Goal: Task Accomplishment & Management: Manage account settings

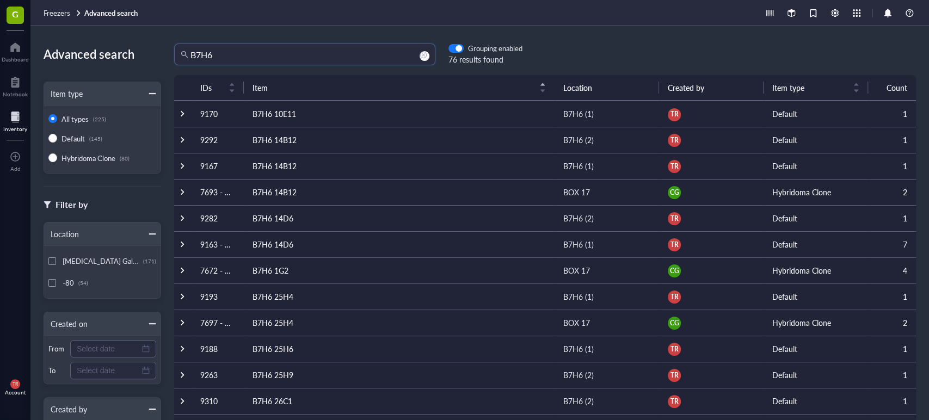
drag, startPoint x: 305, startPoint y: 47, endPoint x: 132, endPoint y: 26, distance: 174.3
click at [133, 26] on div "Freezers Advanced search Advanced search Item type All types (225) Default (145…" at bounding box center [479, 210] width 898 height 420
type input "IL18RAP"
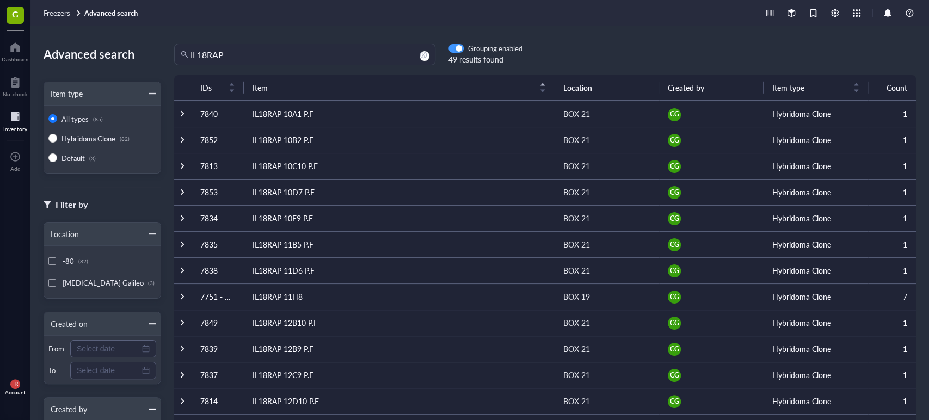
click at [455, 48] on div "button" at bounding box center [458, 49] width 7 height 7
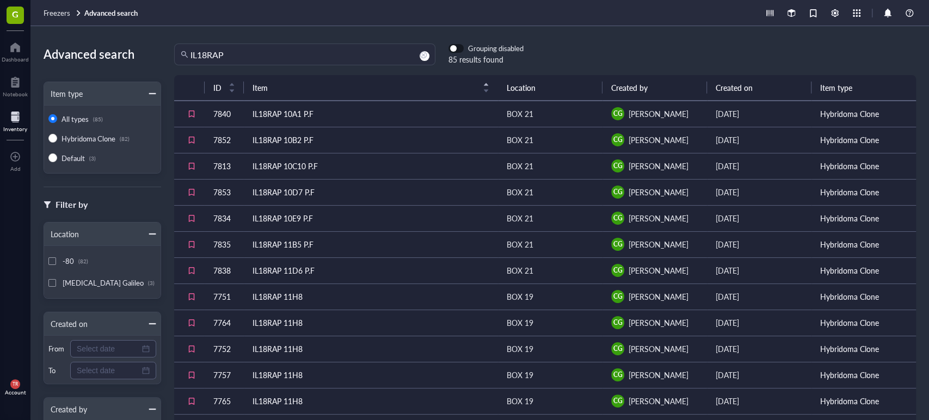
click at [455, 48] on div "button" at bounding box center [453, 49] width 7 height 7
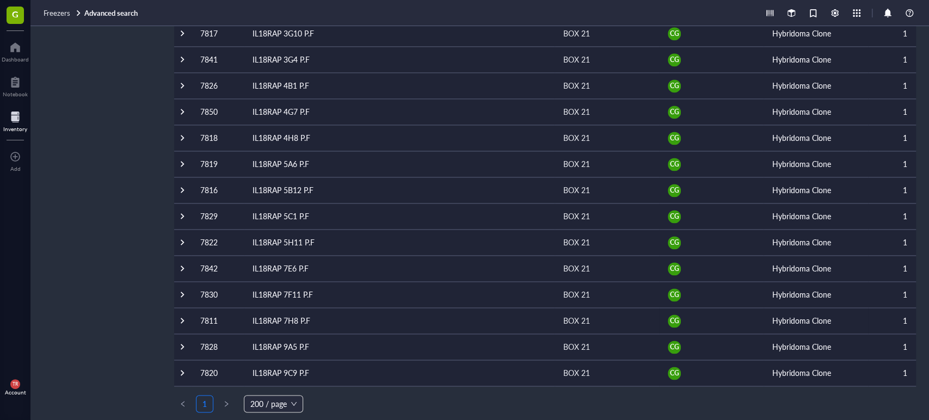
scroll to position [995, 0]
click at [23, 279] on div "G Dashboard Notebook Inventory To pick up a draggable item, press the space bar…" at bounding box center [15, 210] width 30 height 420
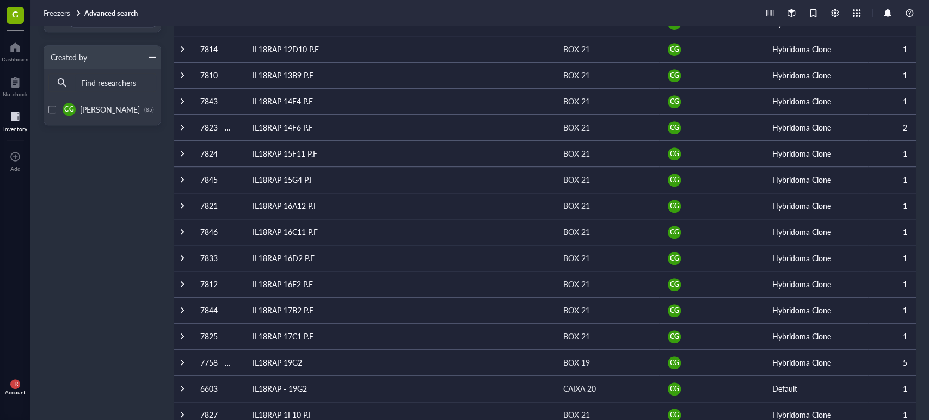
scroll to position [350, 0]
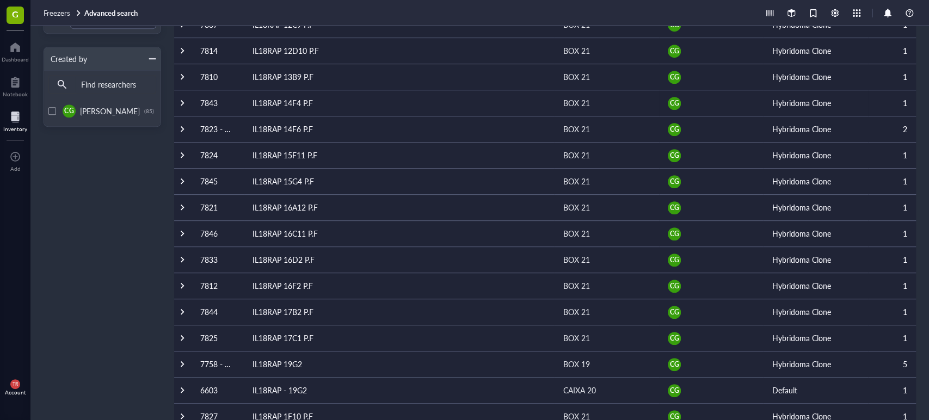
click at [298, 99] on td "IL18RAP 14F4 P.F" at bounding box center [399, 103] width 311 height 26
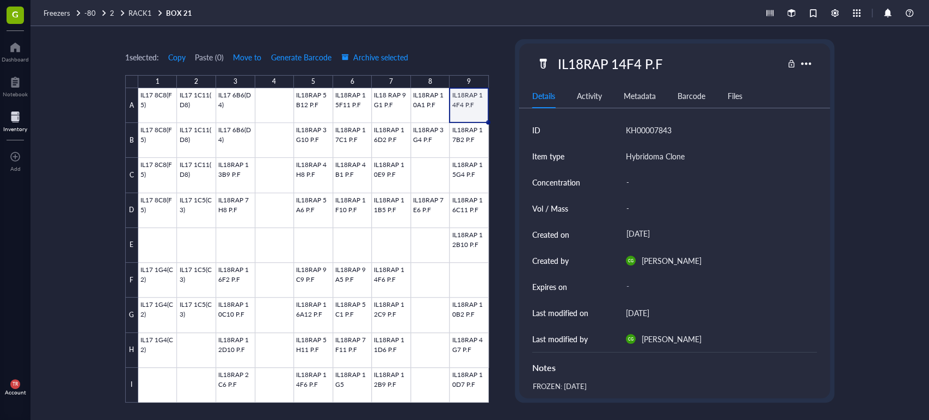
click at [19, 249] on div "G Dashboard Notebook Inventory To pick up a draggable item, press the space bar…" at bounding box center [15, 210] width 30 height 420
click at [14, 50] on div at bounding box center [15, 47] width 27 height 17
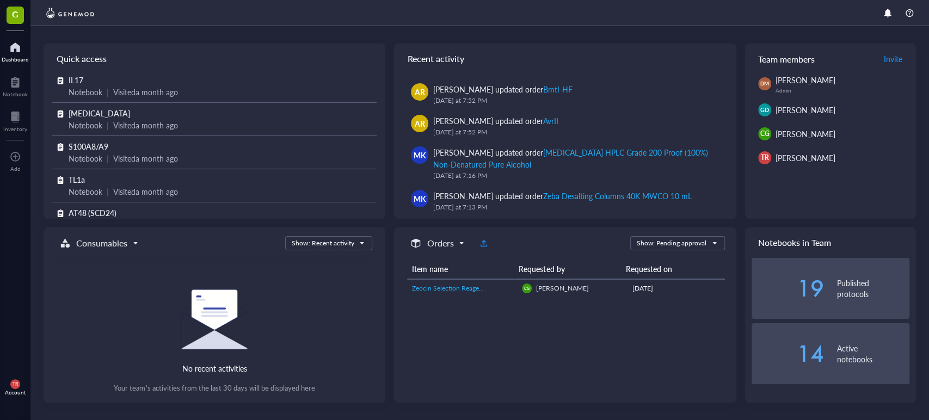
scroll to position [400, 0]
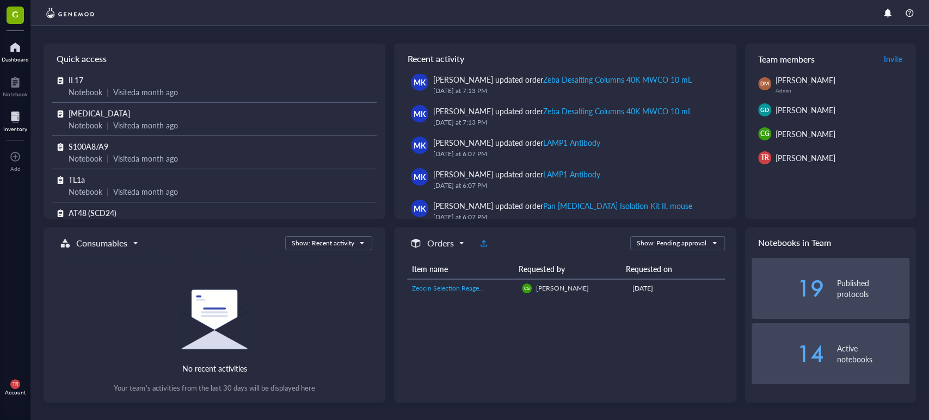
click at [16, 116] on div at bounding box center [15, 116] width 24 height 17
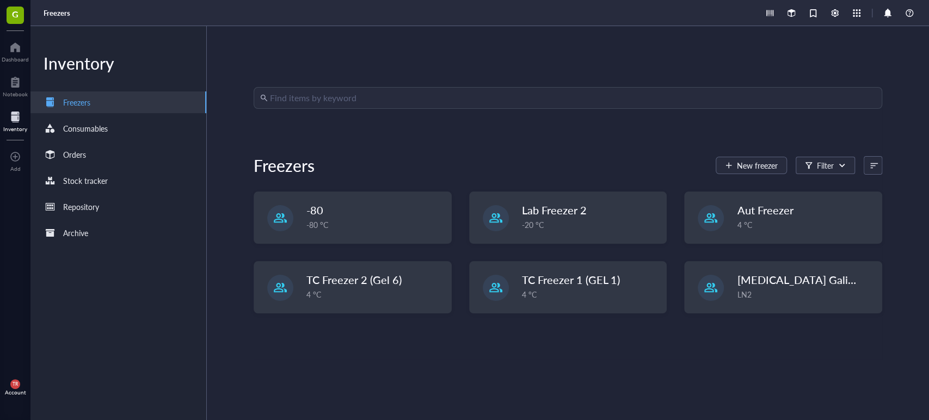
click at [343, 86] on div "Find items by keyword Freezers New freezer Filter -80 -80 °C Lab Freezer 2 -20 …" at bounding box center [568, 223] width 722 height 394
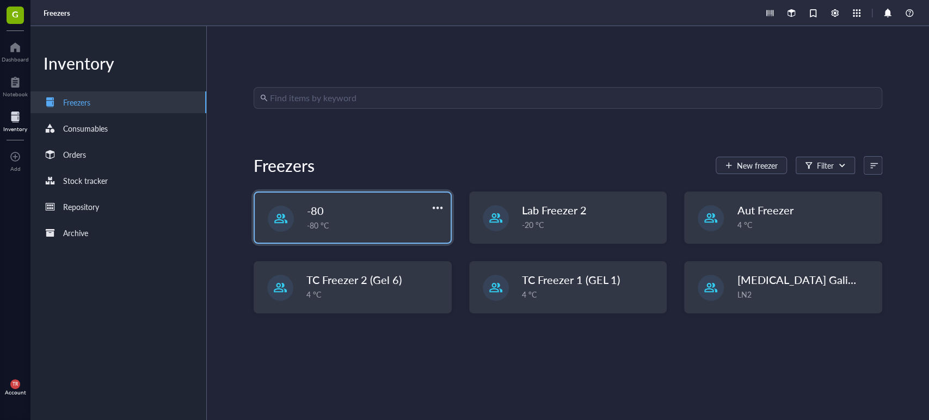
click at [375, 208] on div "-80" at bounding box center [366, 210] width 118 height 15
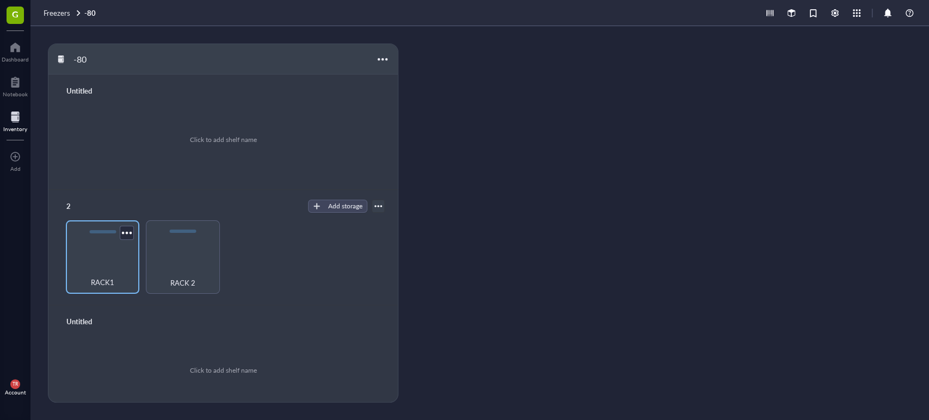
click at [98, 265] on div "RACK1" at bounding box center [102, 276] width 63 height 24
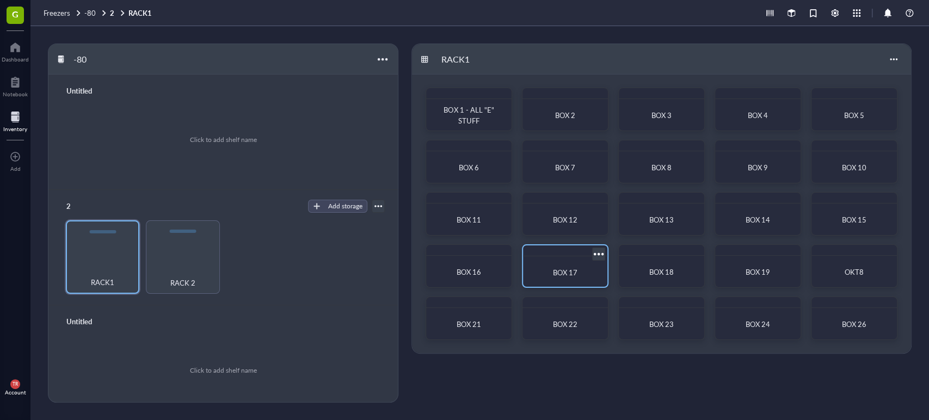
click at [535, 267] on div "BOX 17" at bounding box center [565, 272] width 67 height 11
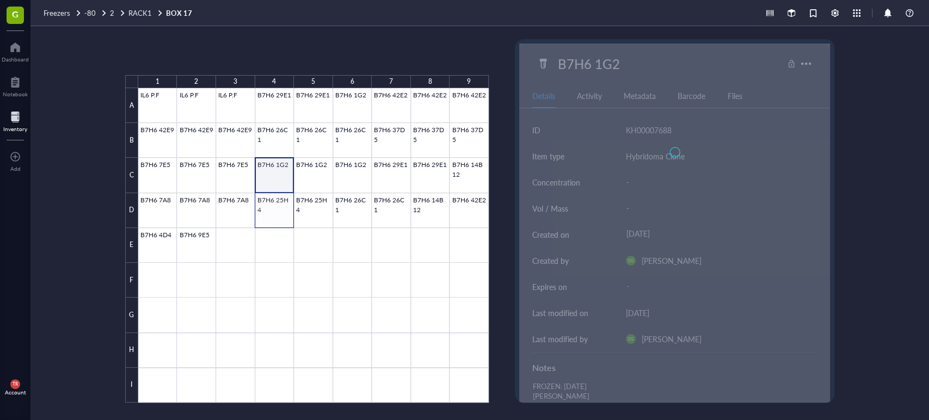
drag, startPoint x: 284, startPoint y: 184, endPoint x: 279, endPoint y: 212, distance: 27.6
click at [279, 212] on div at bounding box center [313, 245] width 350 height 314
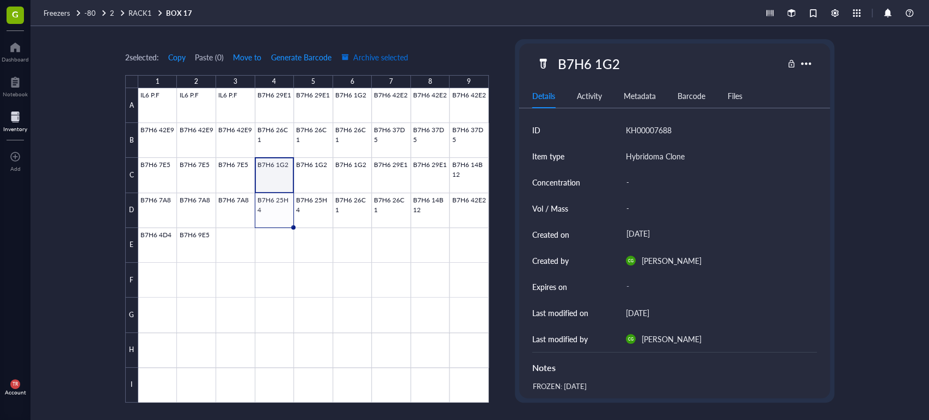
click at [368, 55] on span "Archive selected" at bounding box center [374, 57] width 67 height 9
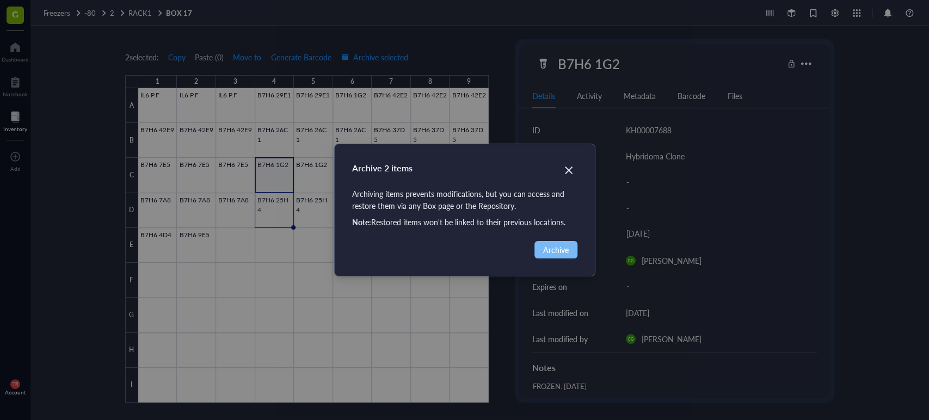
click at [546, 248] on span "Archive" at bounding box center [556, 250] width 26 height 12
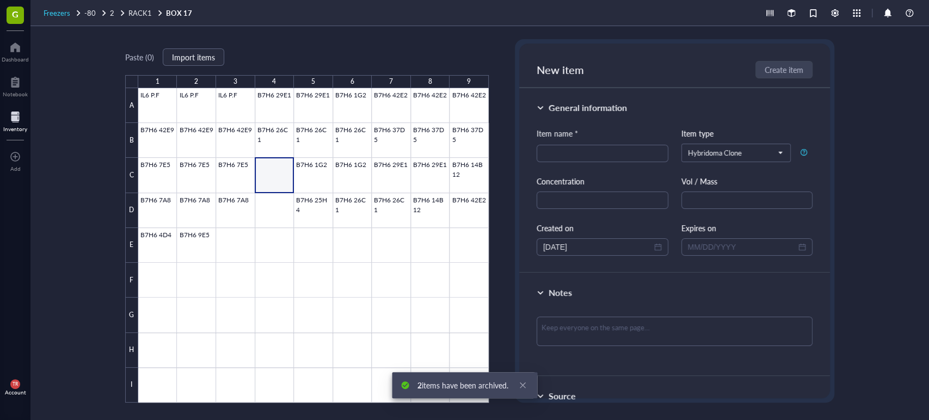
click at [65, 8] on span "Freezers" at bounding box center [57, 13] width 27 height 10
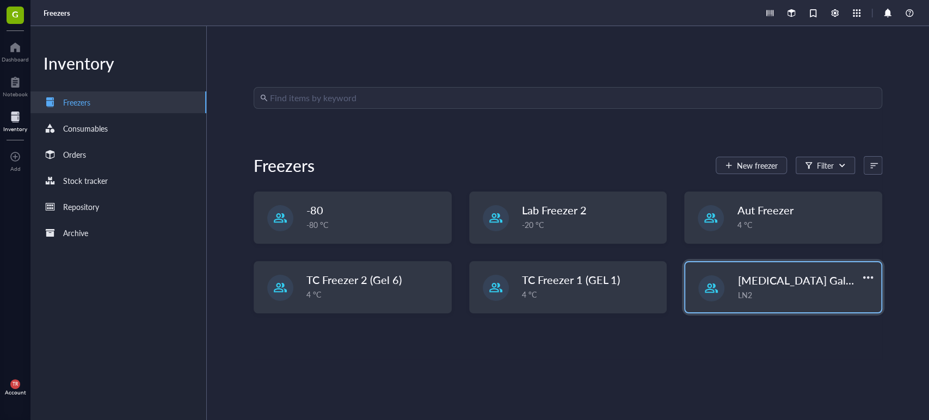
click at [737, 291] on div "LN2" at bounding box center [805, 295] width 137 height 12
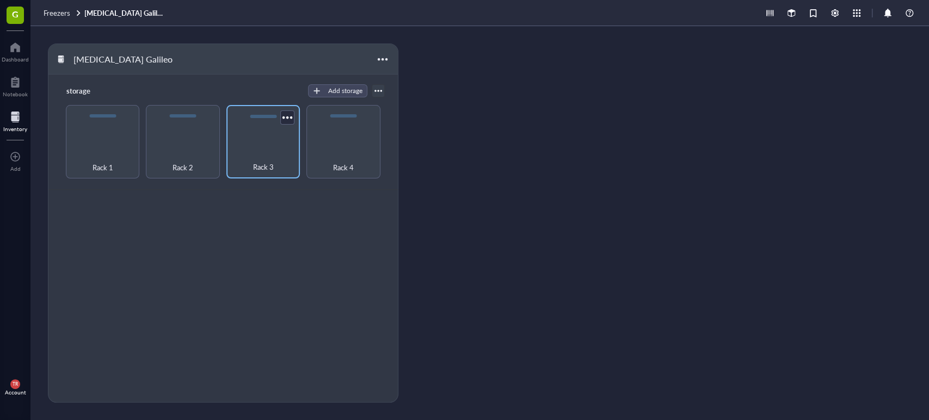
click at [261, 133] on div "Rack 3" at bounding box center [262, 141] width 73 height 73
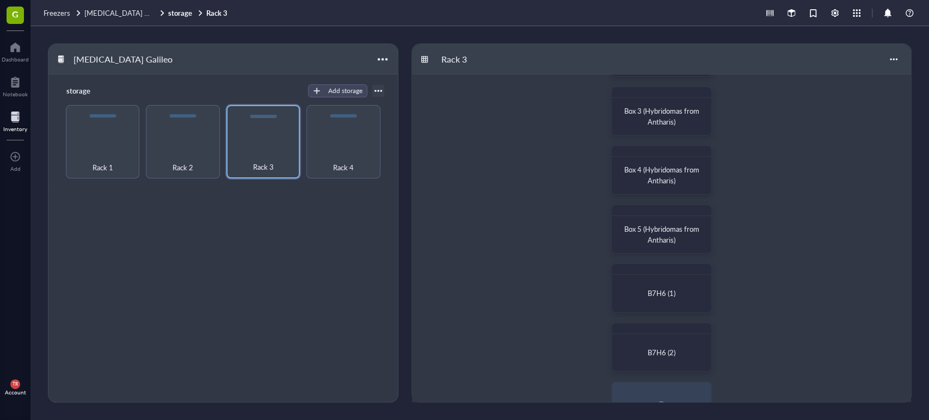
scroll to position [161, 0]
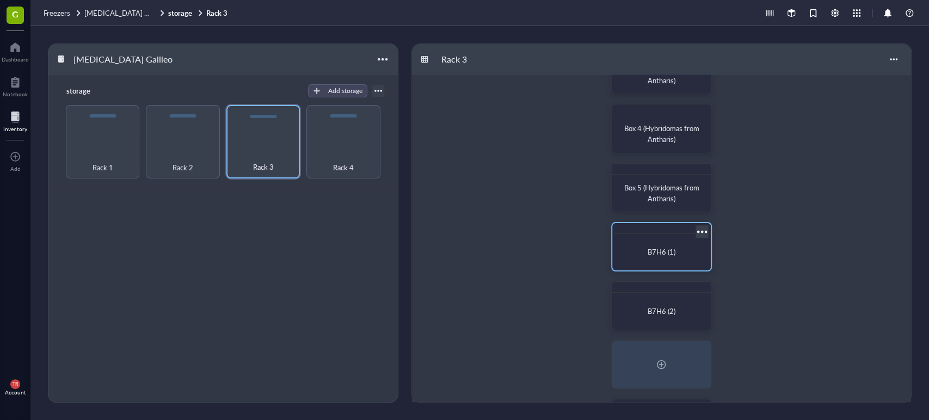
click at [641, 242] on div "B7H6 (1)" at bounding box center [661, 251] width 90 height 27
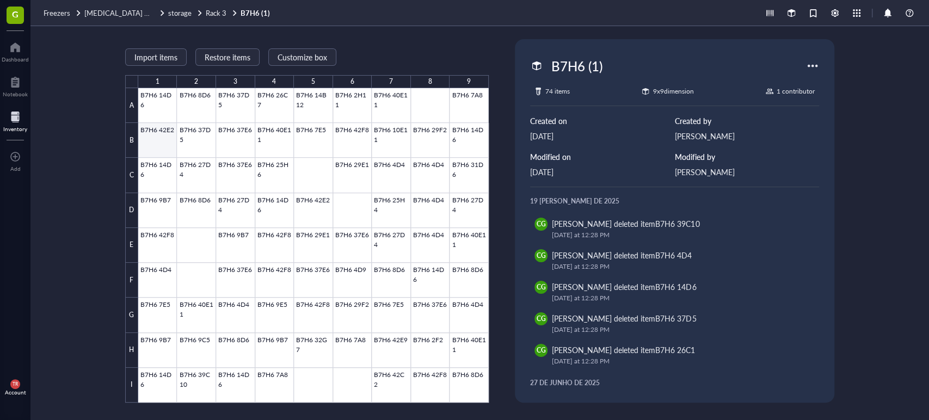
click at [158, 148] on div at bounding box center [313, 245] width 350 height 314
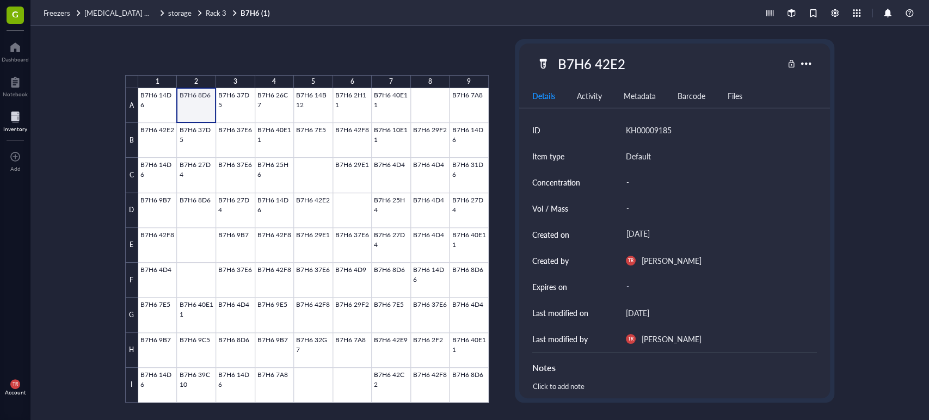
click at [194, 102] on div at bounding box center [313, 245] width 350 height 314
click at [349, 52] on button "Archive selected" at bounding box center [375, 56] width 68 height 17
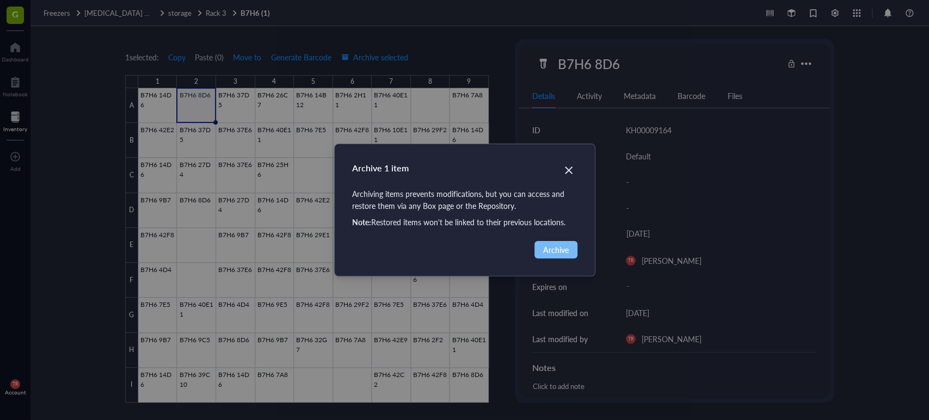
click at [553, 254] on span "Archive" at bounding box center [556, 250] width 26 height 12
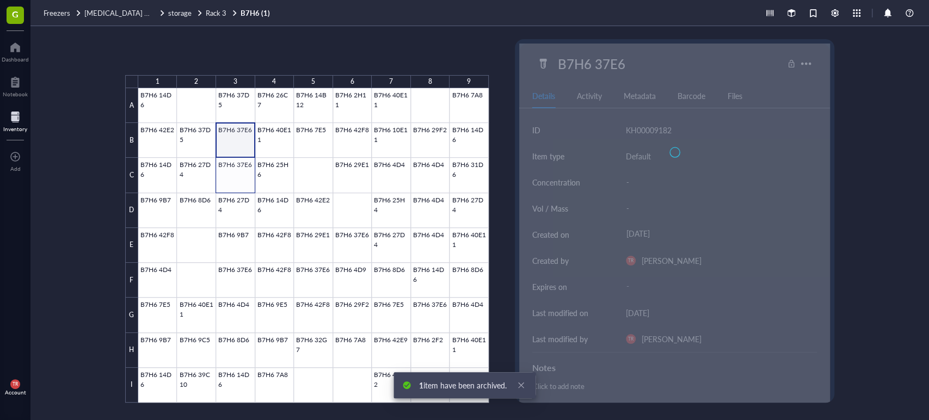
drag, startPoint x: 241, startPoint y: 139, endPoint x: 244, endPoint y: 176, distance: 37.1
click at [244, 176] on div at bounding box center [313, 245] width 350 height 314
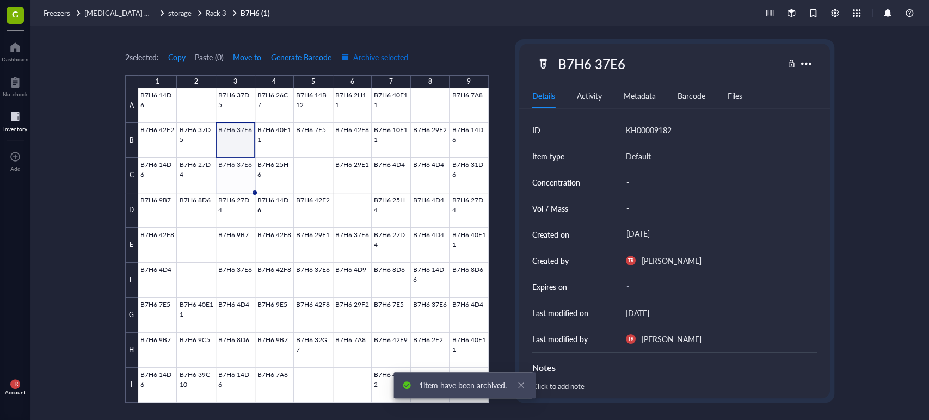
click at [374, 60] on span "Archive selected" at bounding box center [374, 57] width 67 height 9
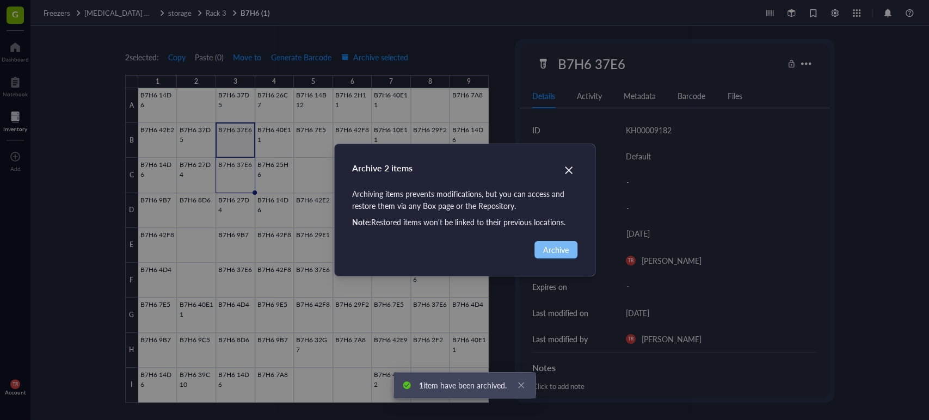
click at [549, 253] on span "Archive" at bounding box center [556, 250] width 26 height 12
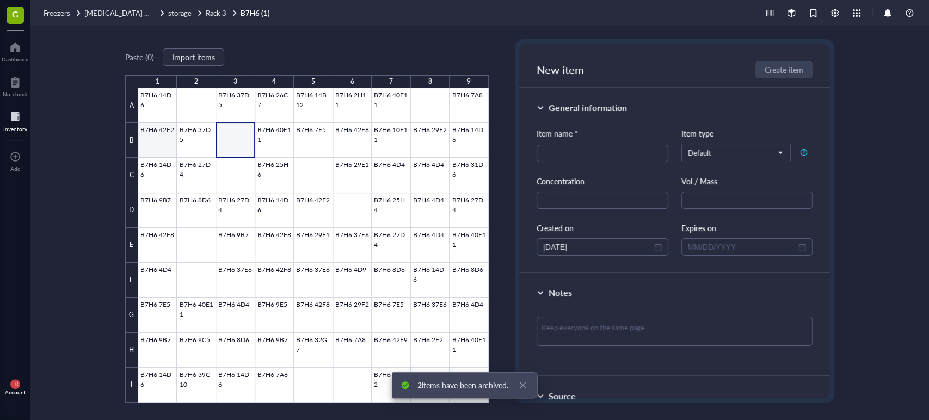
click at [149, 138] on div at bounding box center [313, 245] width 350 height 314
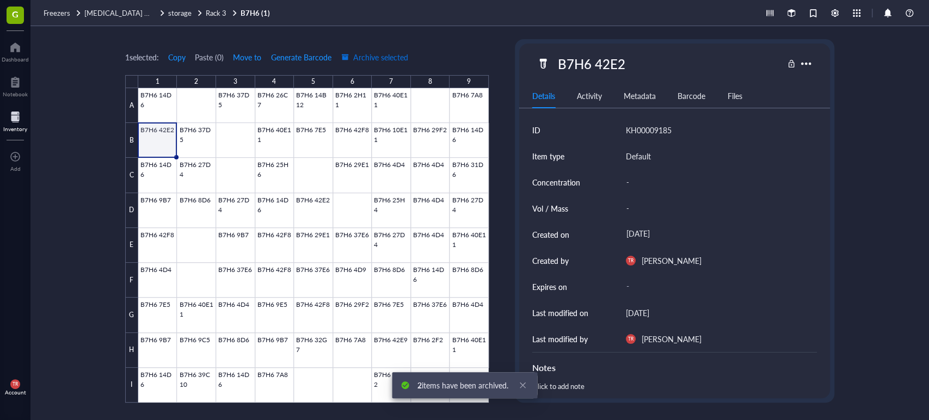
click at [387, 59] on span "Archive selected" at bounding box center [374, 57] width 67 height 9
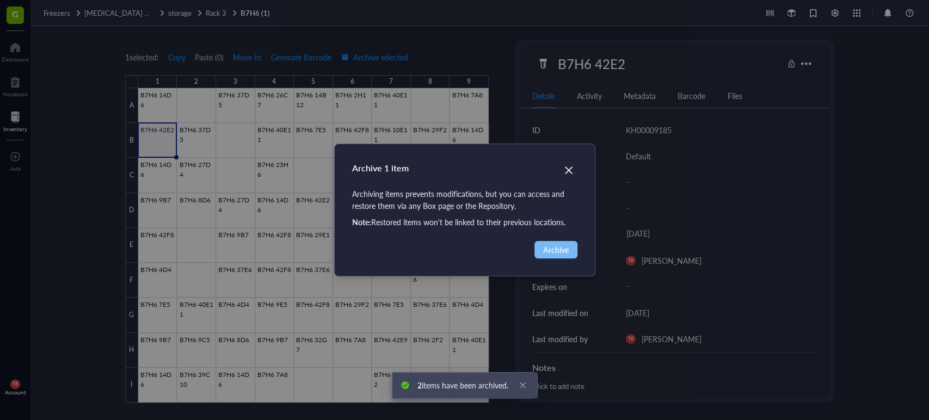
click at [550, 255] on span "Archive" at bounding box center [556, 250] width 26 height 12
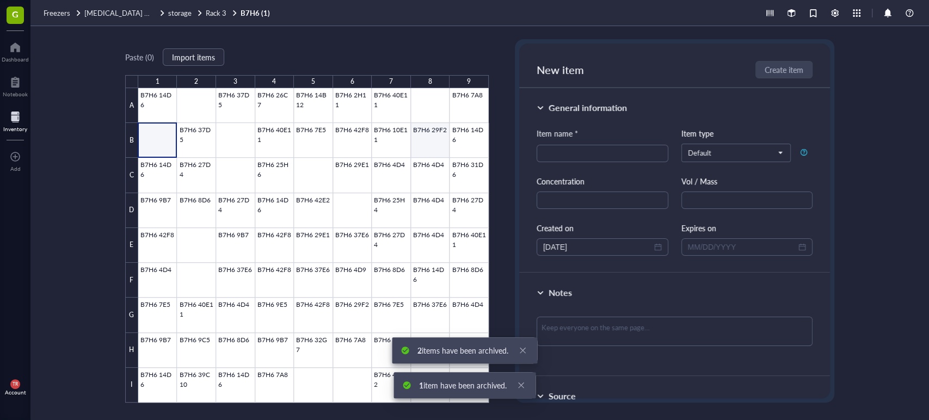
click at [439, 138] on div at bounding box center [313, 245] width 350 height 314
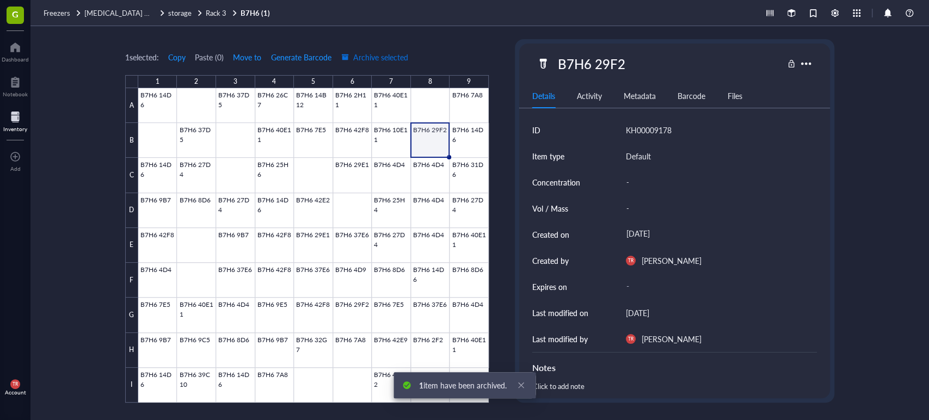
click at [374, 55] on span "Archive selected" at bounding box center [374, 57] width 67 height 9
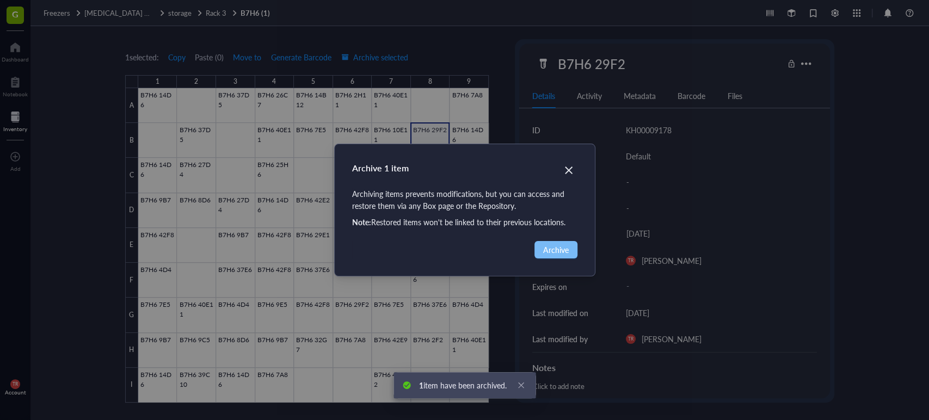
click at [553, 249] on span "Archive" at bounding box center [556, 250] width 26 height 12
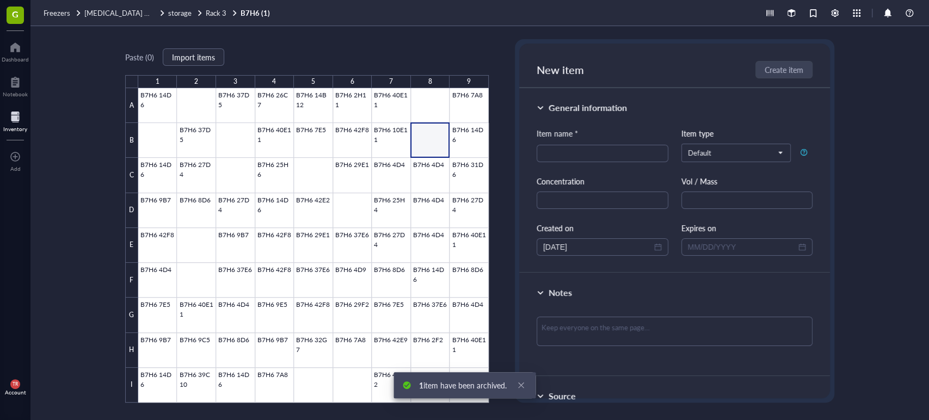
click at [467, 104] on div at bounding box center [313, 245] width 350 height 314
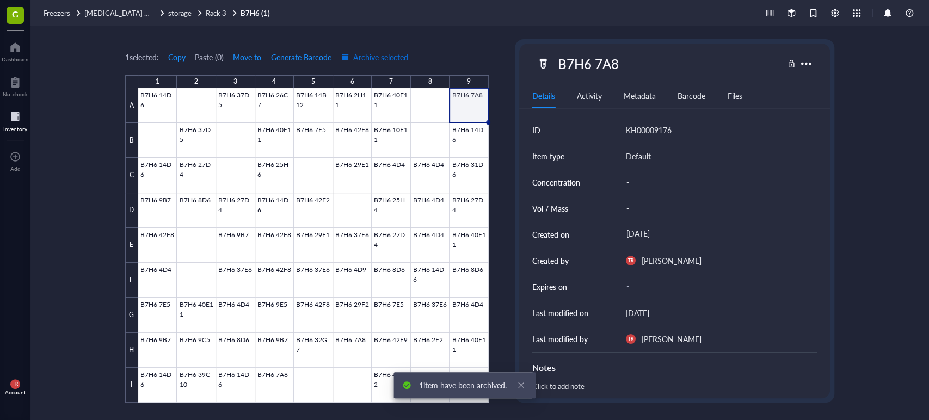
click at [371, 54] on span "Archive selected" at bounding box center [374, 57] width 67 height 9
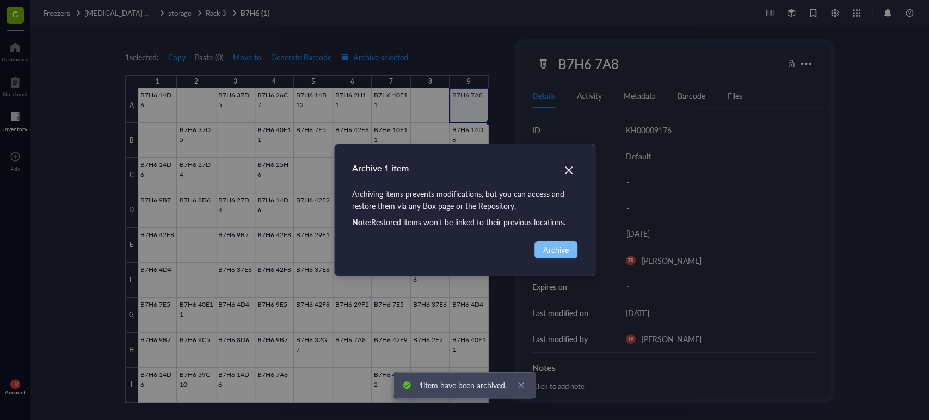
click at [557, 242] on button "Archive" at bounding box center [555, 249] width 43 height 17
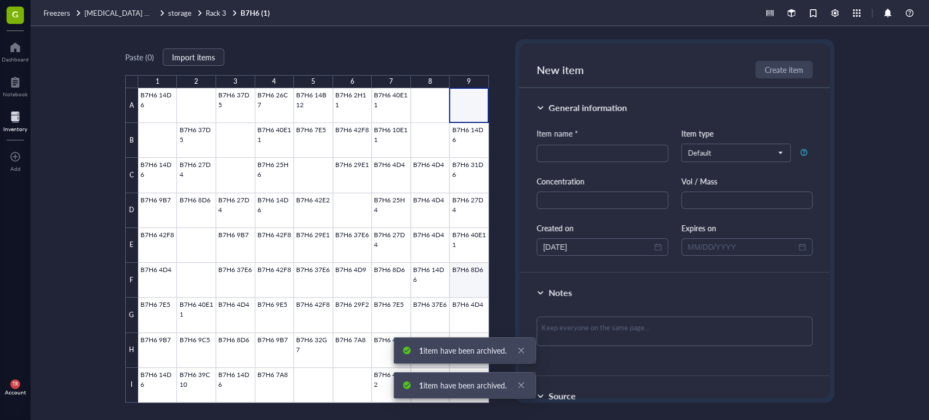
click at [477, 273] on div at bounding box center [313, 245] width 350 height 314
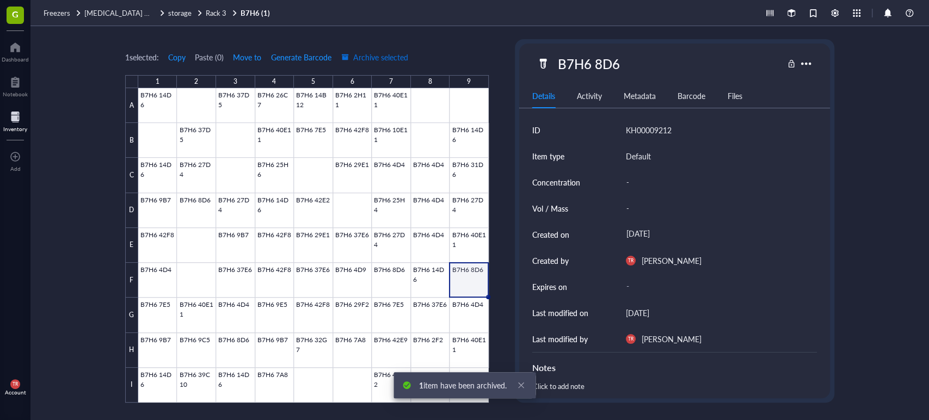
click at [365, 53] on span "Archive selected" at bounding box center [374, 57] width 67 height 9
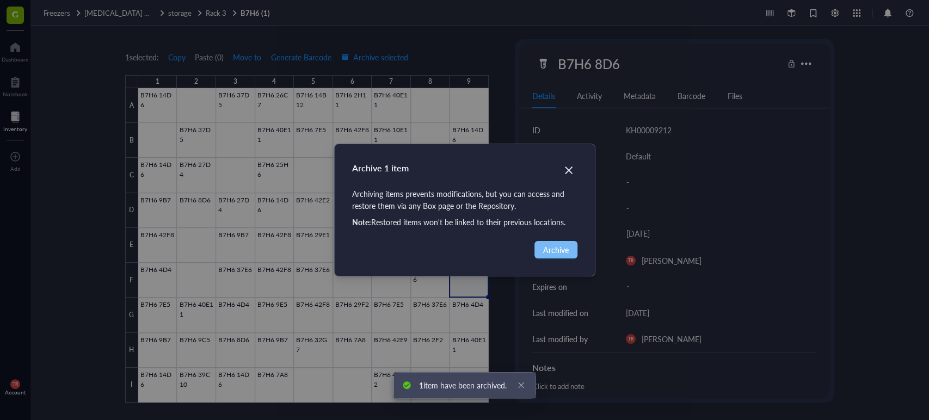
click at [565, 247] on span "Archive" at bounding box center [556, 250] width 26 height 12
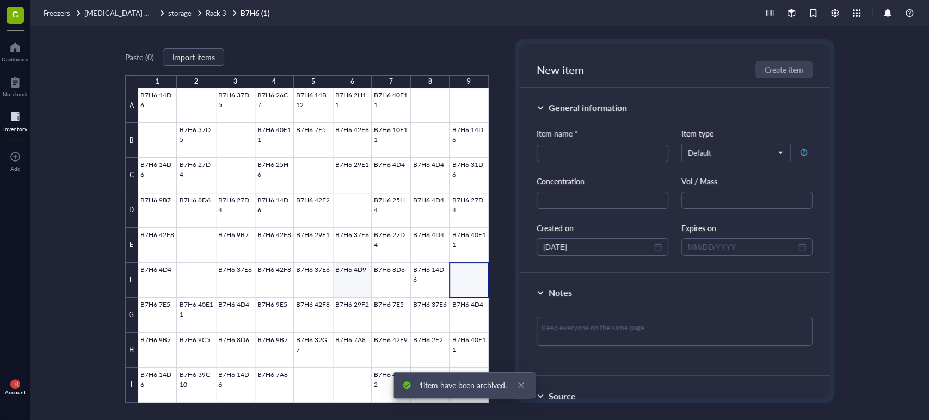
click at [355, 273] on div at bounding box center [313, 245] width 350 height 314
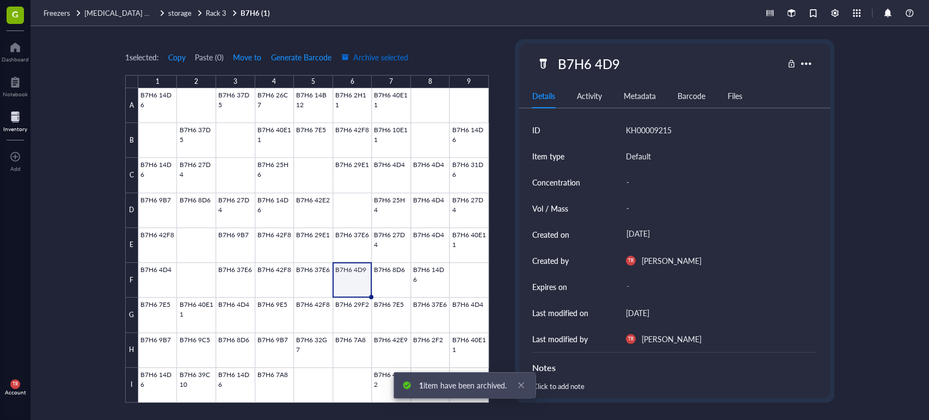
click at [393, 57] on span "Archive selected" at bounding box center [374, 57] width 67 height 9
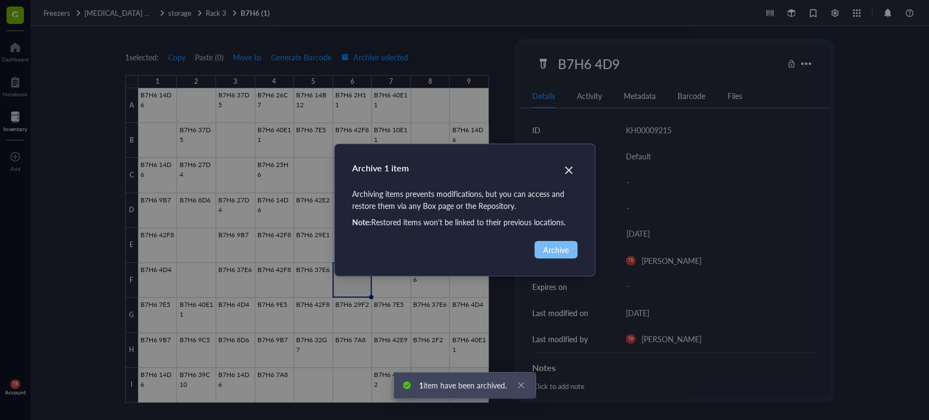
click at [549, 245] on span "Archive" at bounding box center [556, 250] width 26 height 12
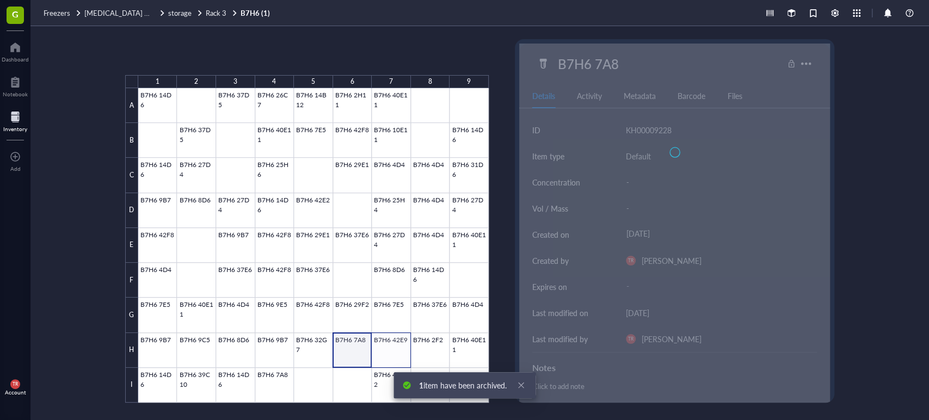
drag, startPoint x: 361, startPoint y: 347, endPoint x: 392, endPoint y: 347, distance: 30.5
click at [392, 347] on div at bounding box center [313, 245] width 350 height 314
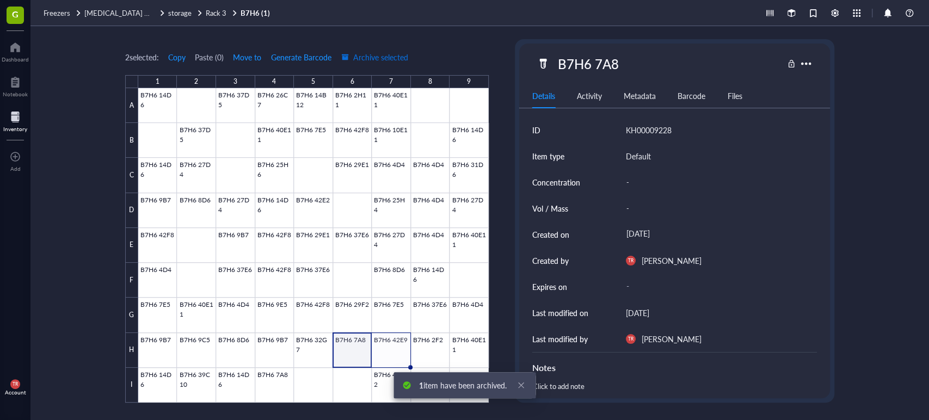
click at [394, 58] on span "Archive selected" at bounding box center [374, 57] width 67 height 9
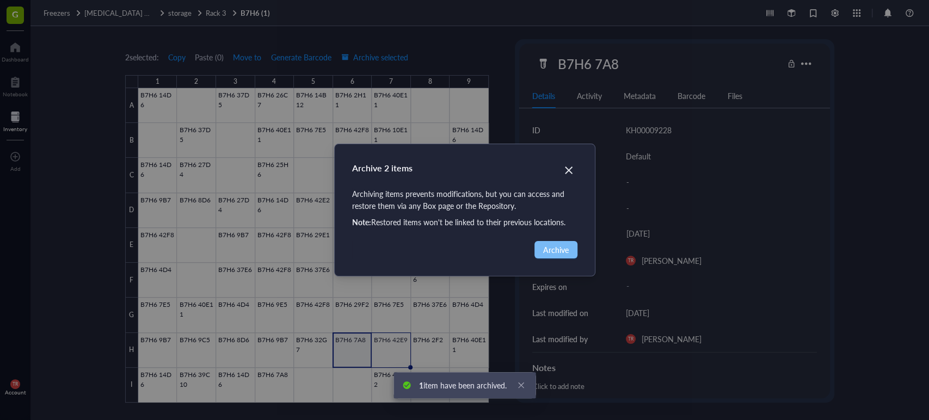
click at [546, 244] on span "Archive" at bounding box center [556, 250] width 26 height 12
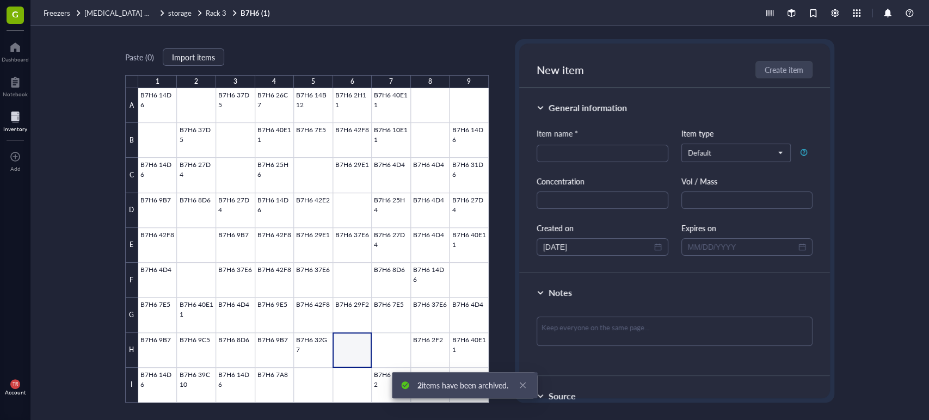
click at [195, 347] on div at bounding box center [313, 245] width 350 height 314
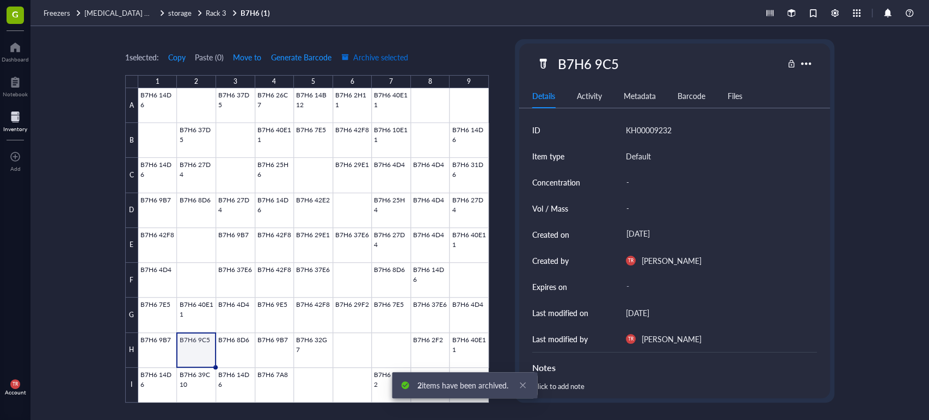
click at [376, 55] on span "Archive selected" at bounding box center [374, 57] width 67 height 9
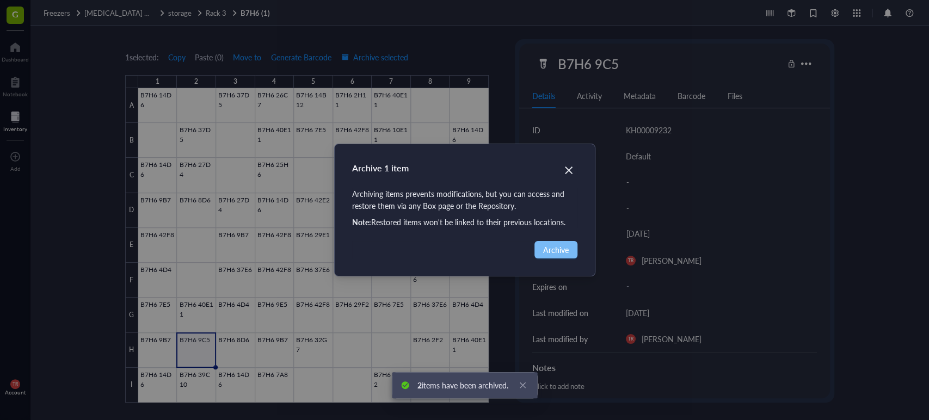
click at [560, 246] on span "Archive" at bounding box center [556, 250] width 26 height 12
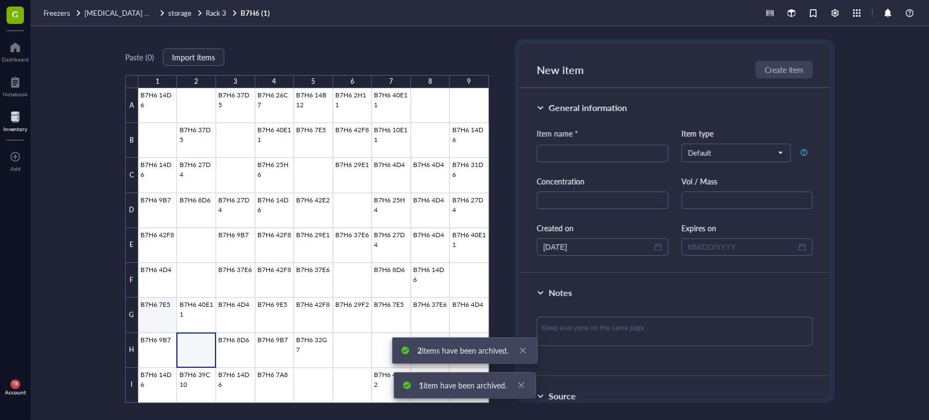
click at [160, 317] on div at bounding box center [313, 245] width 350 height 314
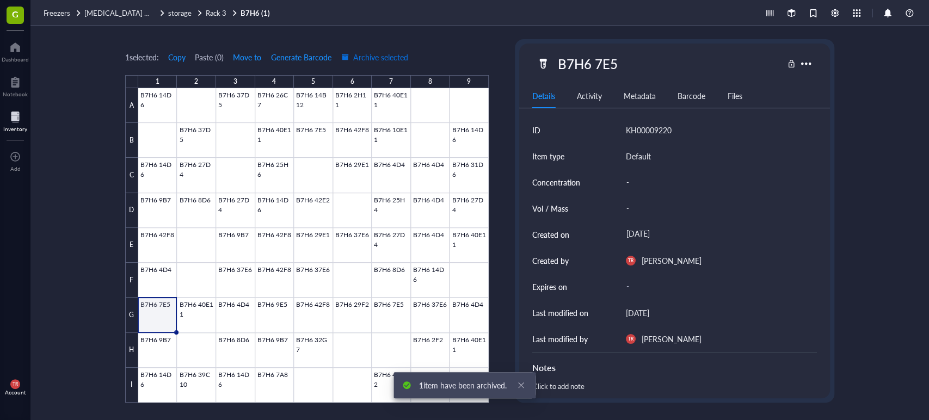
click at [402, 59] on span "Archive selected" at bounding box center [374, 57] width 67 height 9
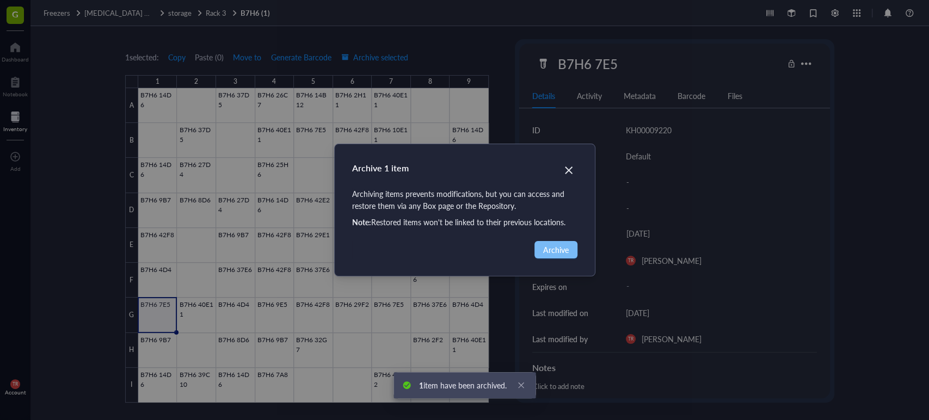
click at [545, 244] on span "Archive" at bounding box center [556, 250] width 26 height 12
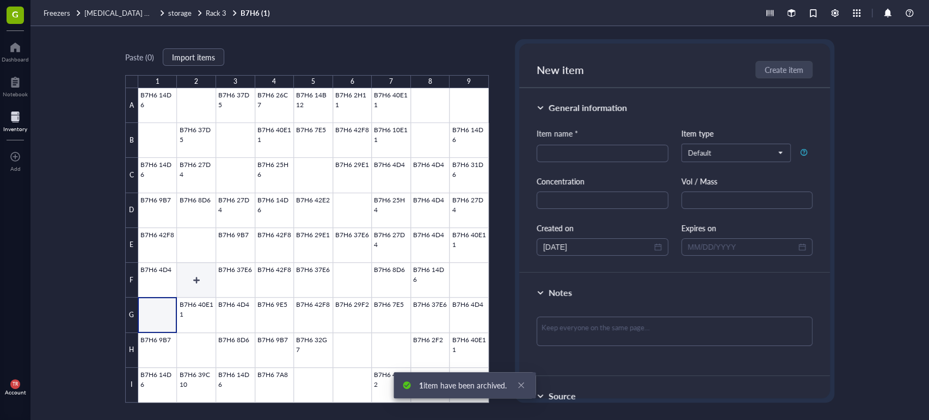
click at [162, 275] on div at bounding box center [313, 245] width 350 height 314
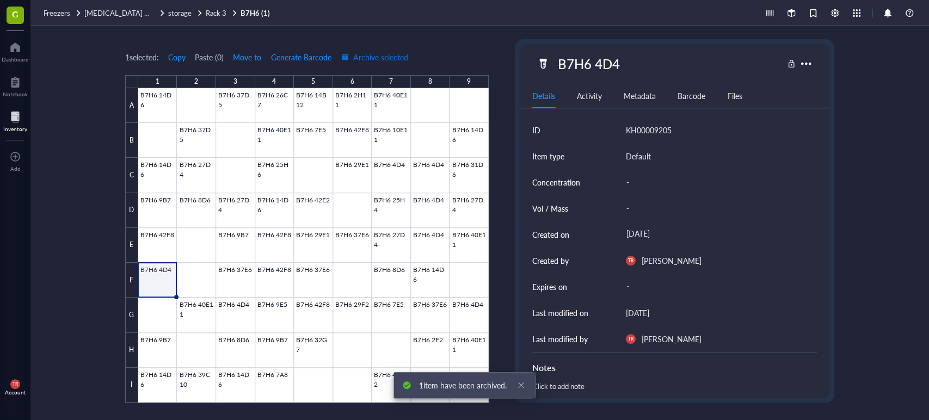
click at [384, 55] on span "Archive selected" at bounding box center [374, 57] width 67 height 9
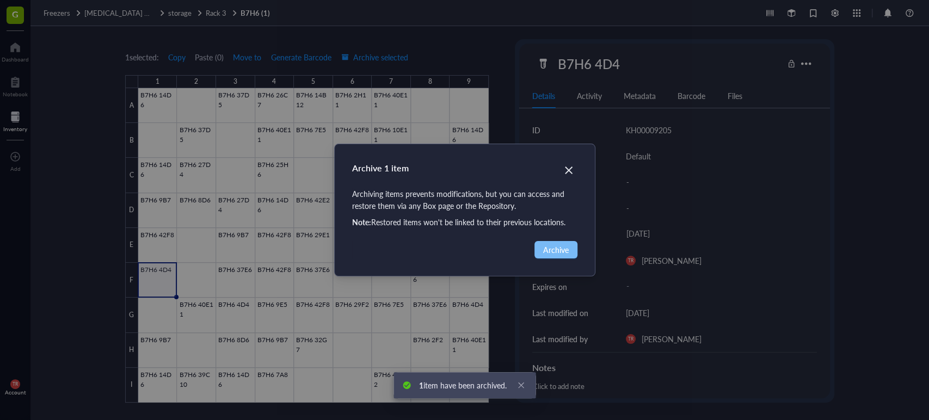
click at [561, 246] on span "Archive" at bounding box center [556, 250] width 26 height 12
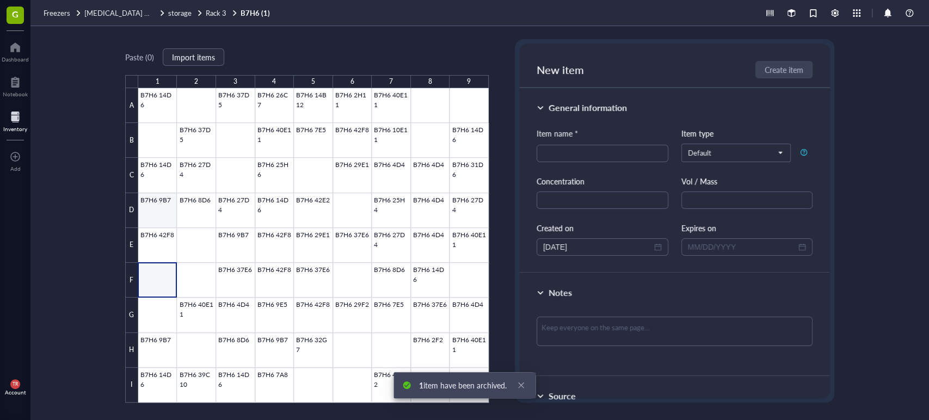
click at [155, 208] on div at bounding box center [313, 245] width 350 height 314
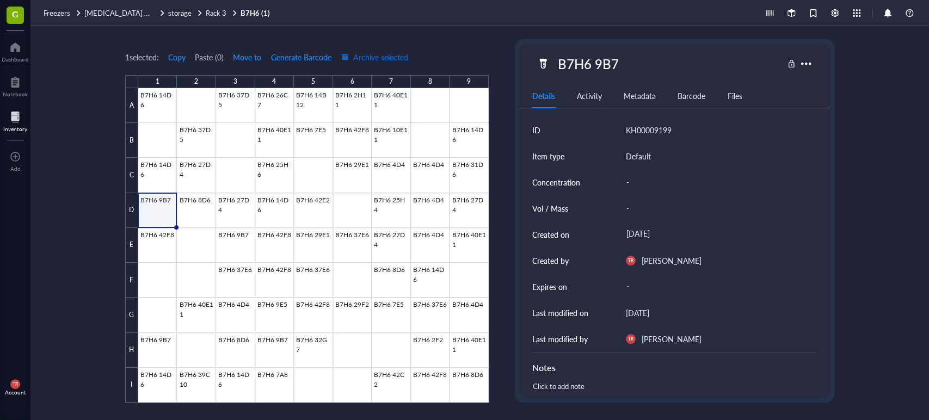
click at [353, 58] on span "Archive selected" at bounding box center [374, 57] width 67 height 9
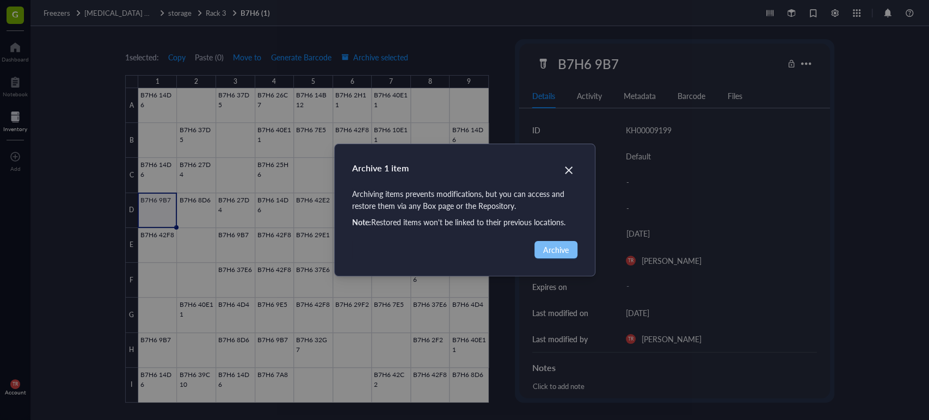
click at [566, 249] on span "Archive" at bounding box center [556, 250] width 26 height 12
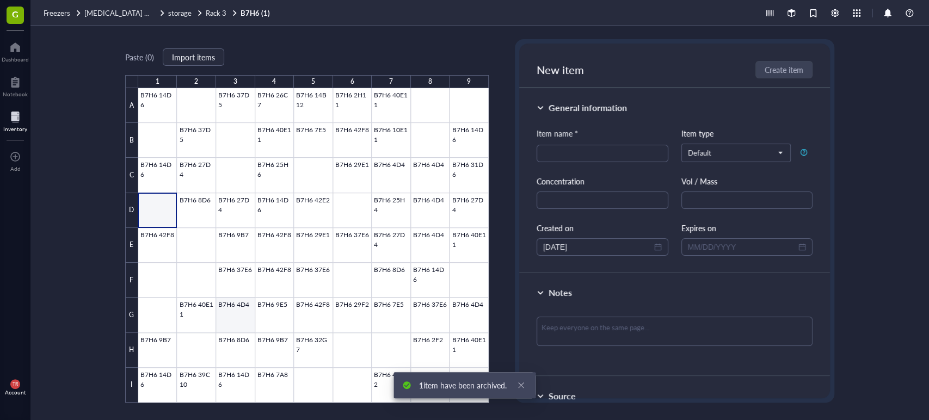
click at [243, 312] on div at bounding box center [313, 245] width 350 height 314
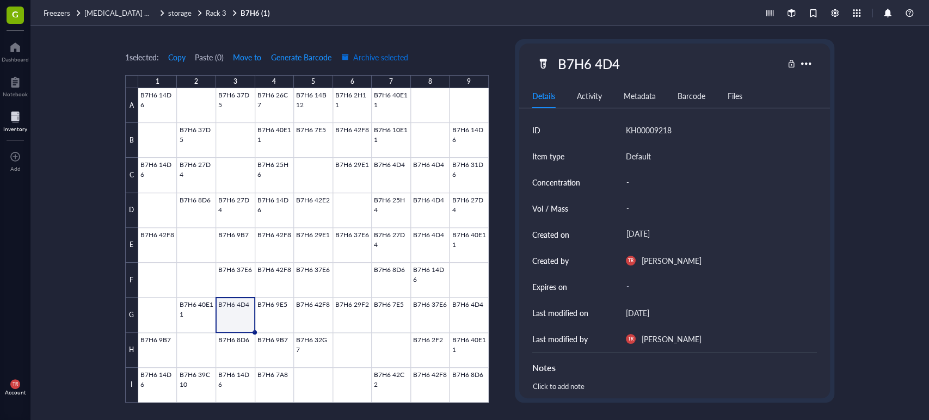
click at [379, 55] on span "Archive selected" at bounding box center [374, 57] width 67 height 9
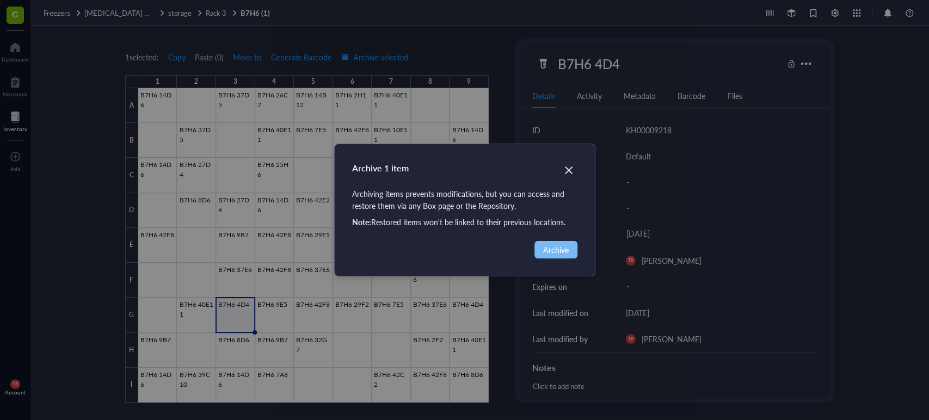
click at [575, 254] on button "Archive" at bounding box center [555, 249] width 43 height 17
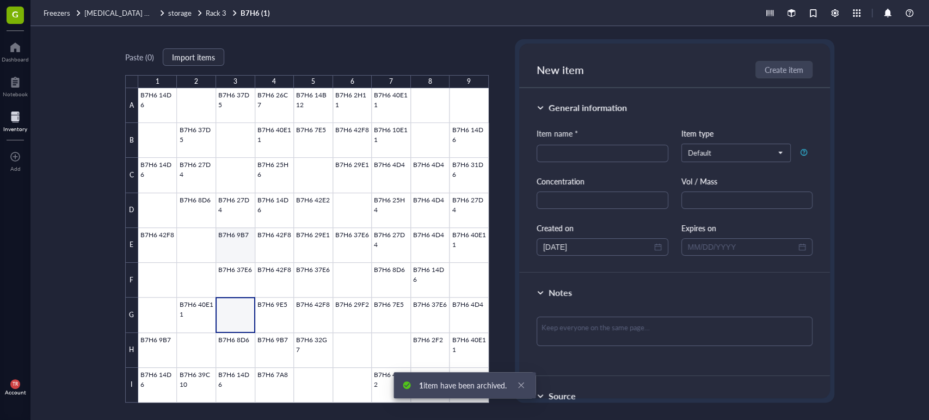
click at [246, 243] on div at bounding box center [313, 245] width 350 height 314
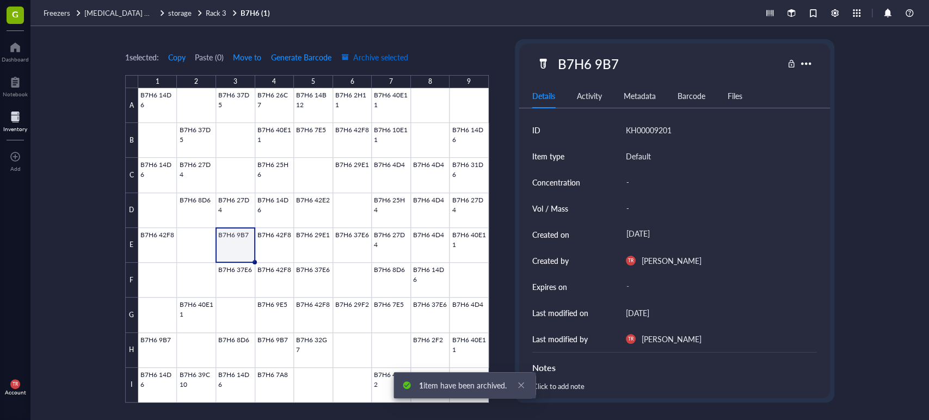
click at [402, 54] on span "Archive selected" at bounding box center [374, 57] width 67 height 9
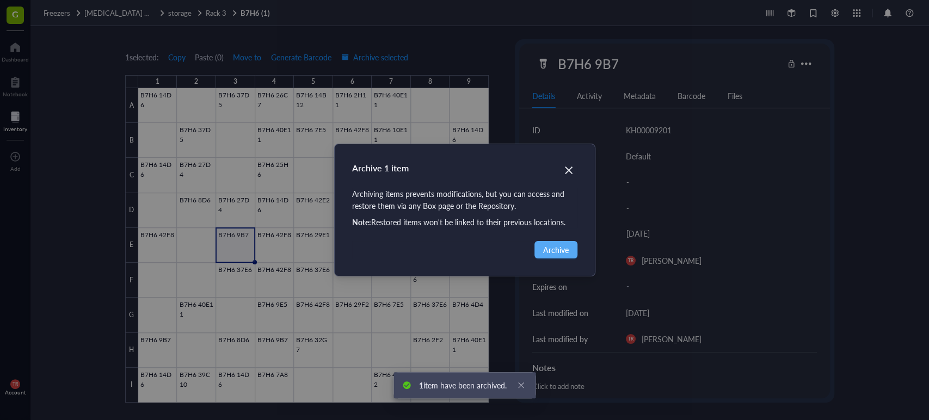
click at [568, 240] on div "Archive 1 item Archiving items prevents modifications, but you can access and r…" at bounding box center [465, 210] width 260 height 132
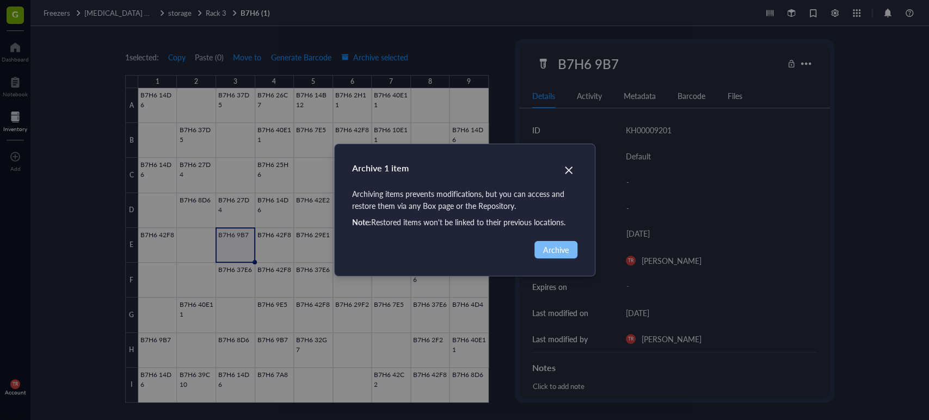
click at [563, 246] on span "Archive" at bounding box center [556, 250] width 26 height 12
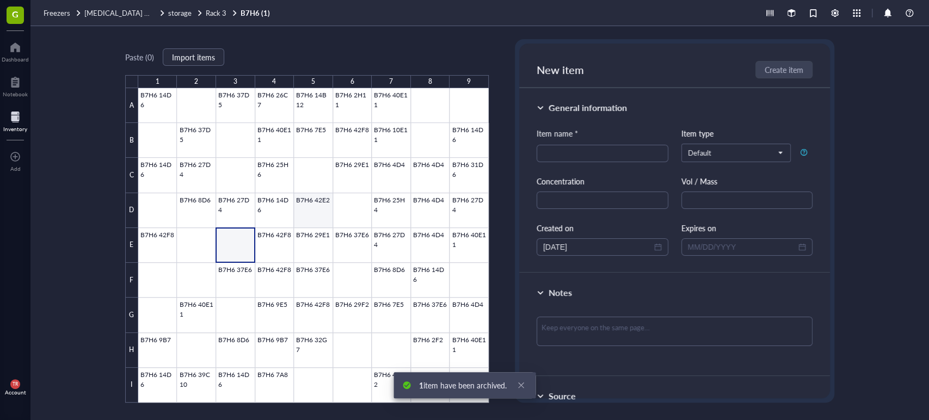
click at [313, 207] on div at bounding box center [313, 245] width 350 height 314
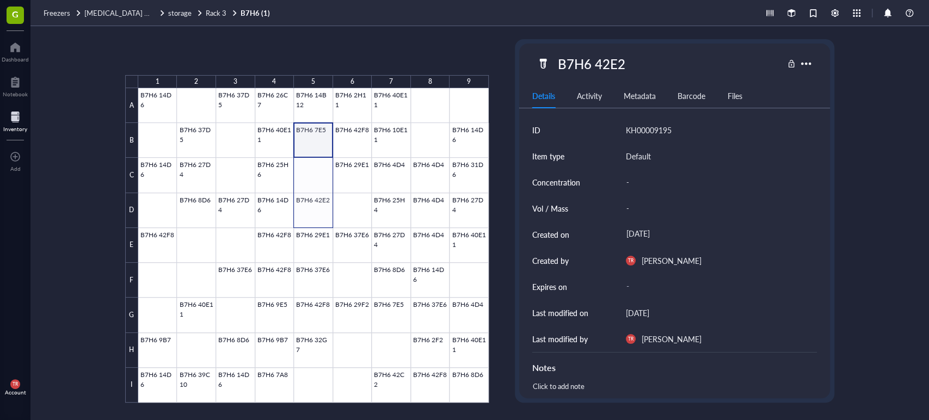
drag, startPoint x: 315, startPoint y: 139, endPoint x: 320, endPoint y: 223, distance: 83.4
click at [320, 223] on div at bounding box center [313, 245] width 350 height 314
click at [361, 55] on span "Archive selected" at bounding box center [374, 57] width 67 height 9
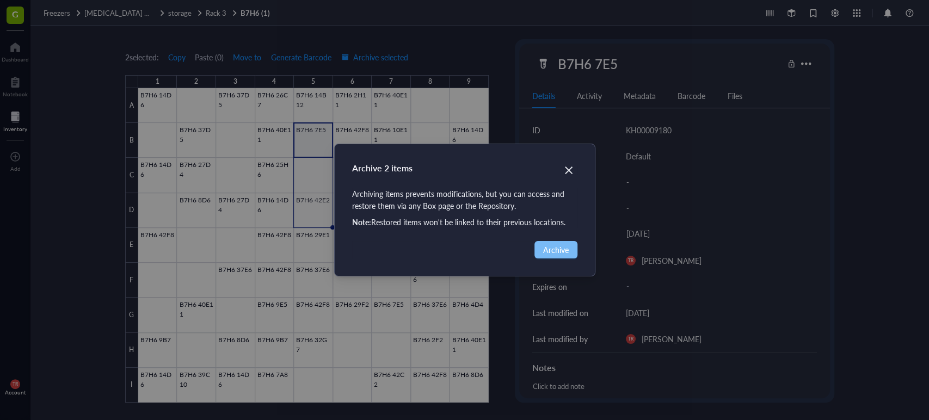
click at [565, 244] on span "Archive" at bounding box center [556, 250] width 26 height 12
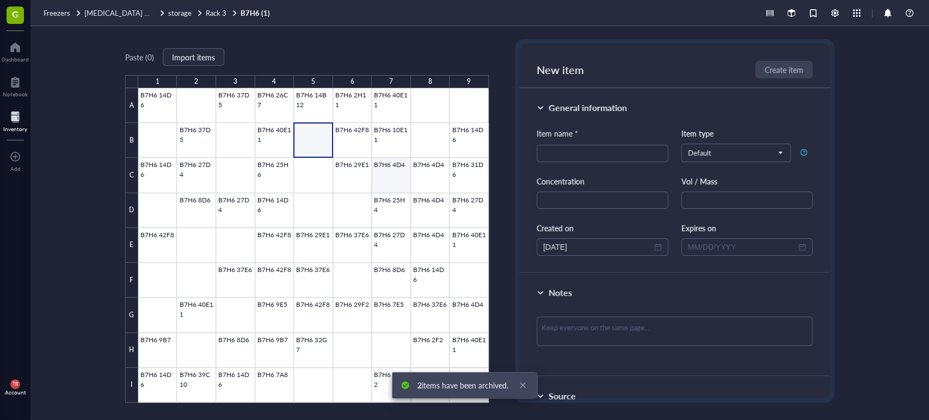
click at [365, 176] on div at bounding box center [313, 245] width 350 height 314
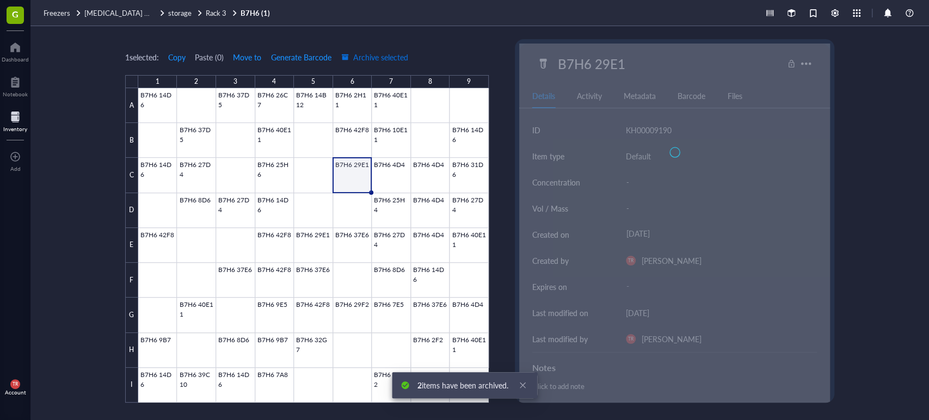
click at [391, 53] on span "Archive selected" at bounding box center [374, 57] width 67 height 9
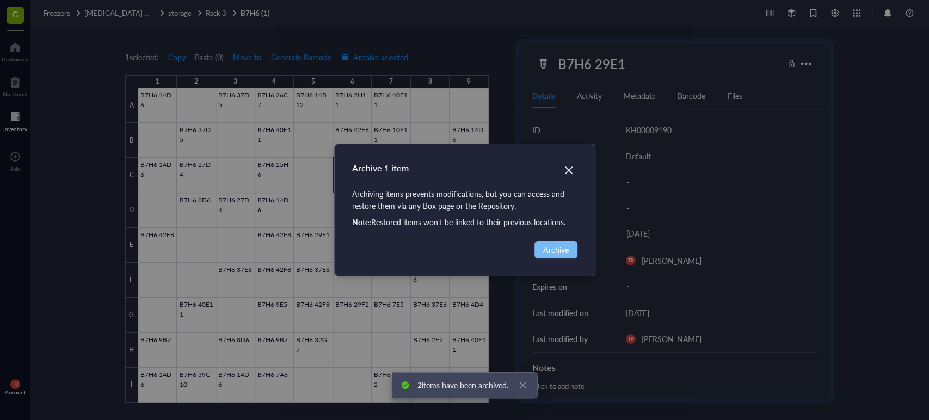
click at [537, 242] on button "Archive" at bounding box center [555, 249] width 43 height 17
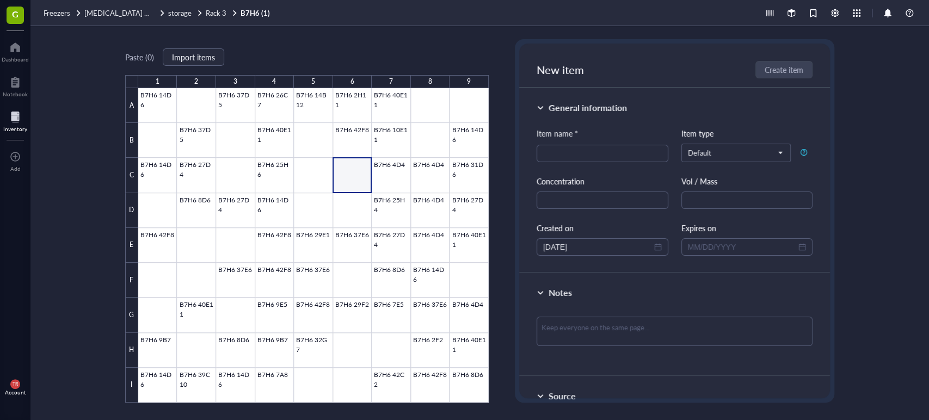
click at [382, 41] on div "Paste ( 0 ) Import items 1 2 3 4 5 6 7 8 9 A B C D E F G H I B7H6 14D6 B7H6 37D…" at bounding box center [306, 220] width 363 height 363
click at [892, 134] on div "Paste ( 0 ) Import items 1 2 3 4 5 6 7 8 9 A B C D E F G H I B7H6 14D6 B7H6 37D…" at bounding box center [479, 223] width 898 height 394
click at [216, 17] on div "Freezers [MEDICAL_DATA] Galileo storage Rack 3 B7H6 (1)" at bounding box center [479, 13] width 898 height 26
click at [216, 14] on span "Rack 3" at bounding box center [216, 13] width 21 height 10
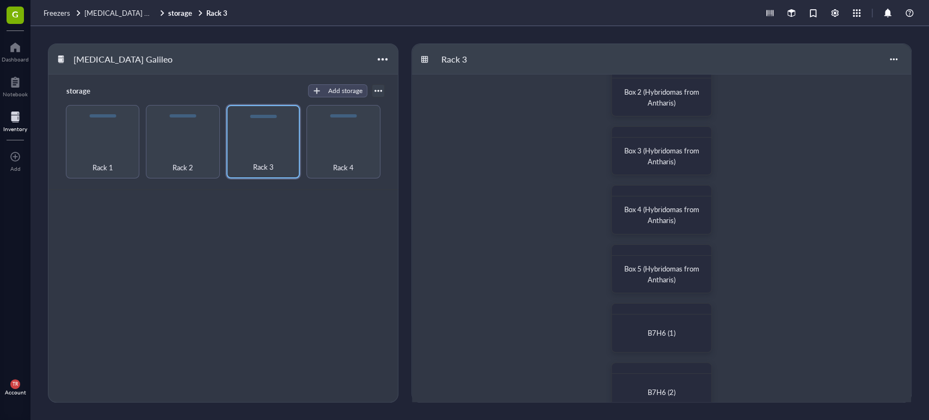
scroll to position [161, 0]
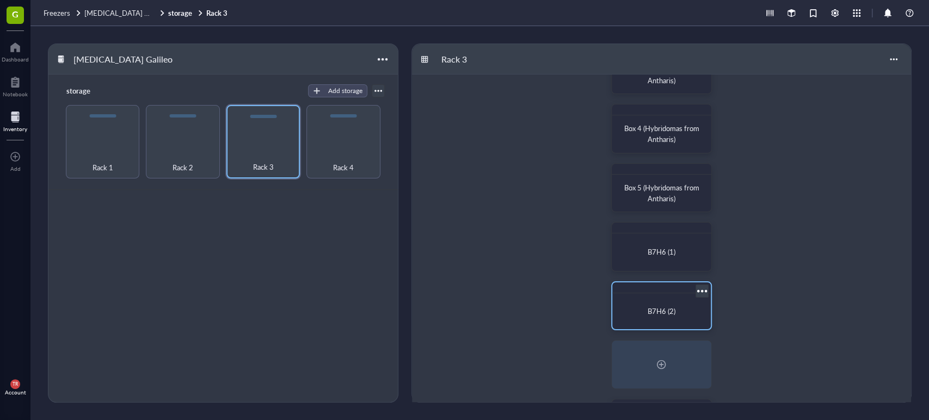
click at [643, 313] on div "B7H6 (2)" at bounding box center [661, 311] width 81 height 11
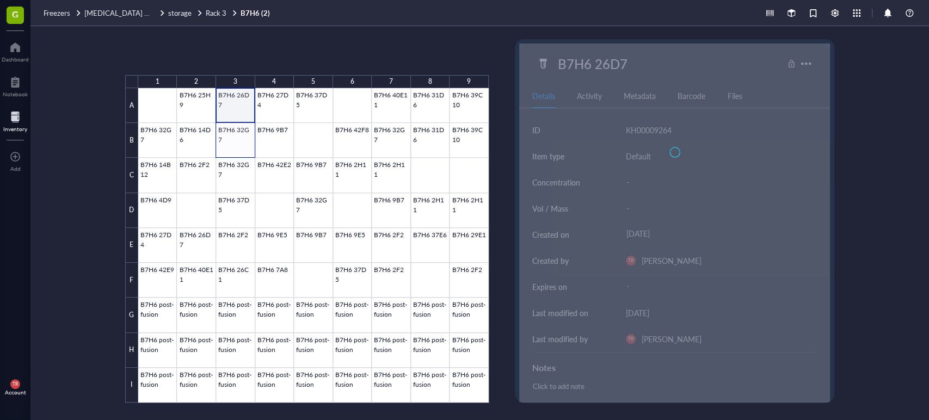
drag, startPoint x: 239, startPoint y: 105, endPoint x: 242, endPoint y: 149, distance: 44.2
click at [242, 149] on div at bounding box center [313, 245] width 350 height 314
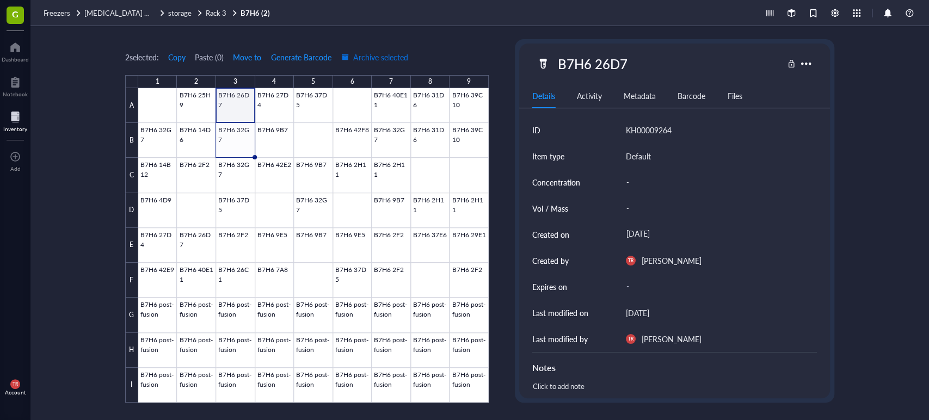
click at [396, 59] on span "Archive selected" at bounding box center [374, 57] width 67 height 9
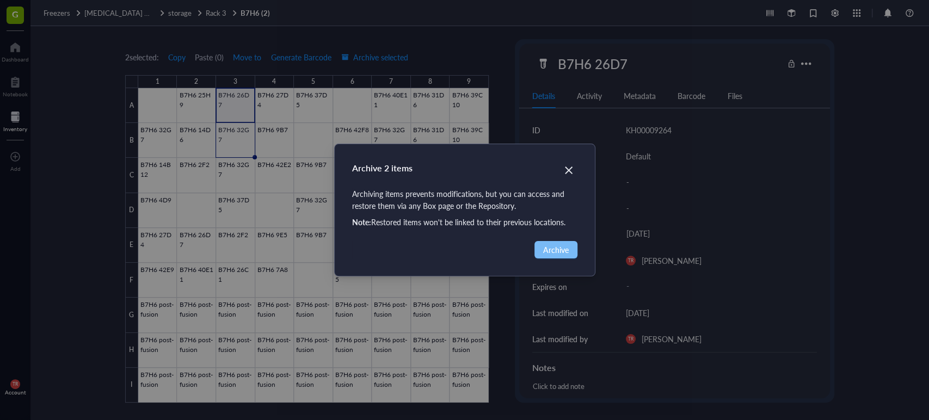
click at [558, 254] on span "Archive" at bounding box center [556, 250] width 26 height 12
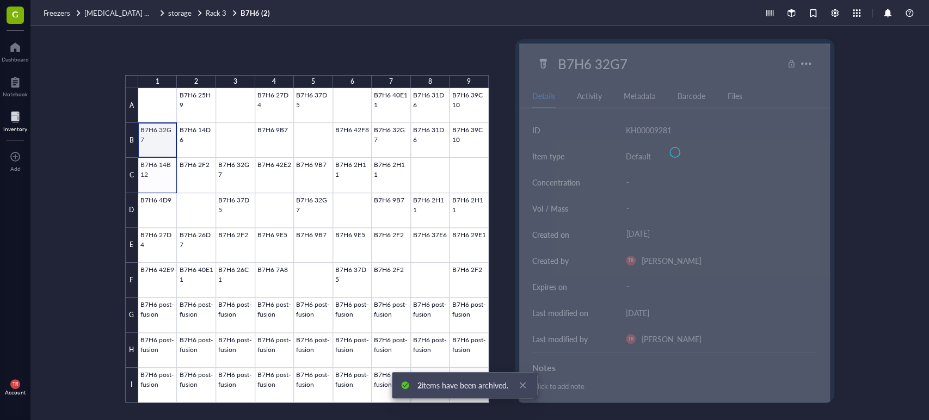
drag, startPoint x: 165, startPoint y: 132, endPoint x: 165, endPoint y: 169, distance: 37.0
click at [165, 169] on div at bounding box center [313, 245] width 350 height 314
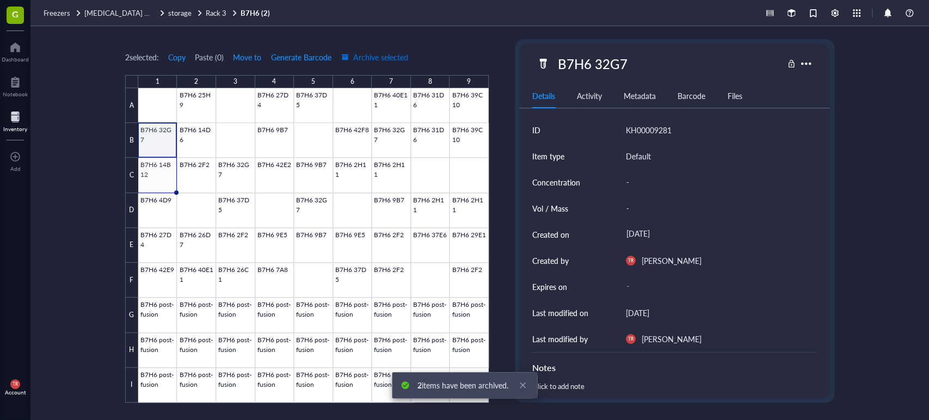
click at [372, 59] on span "Archive selected" at bounding box center [374, 57] width 67 height 9
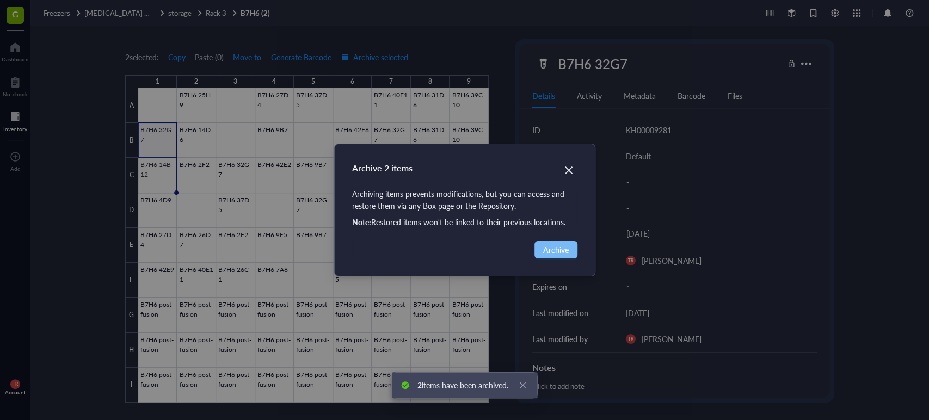
click at [560, 250] on span "Archive" at bounding box center [556, 250] width 26 height 12
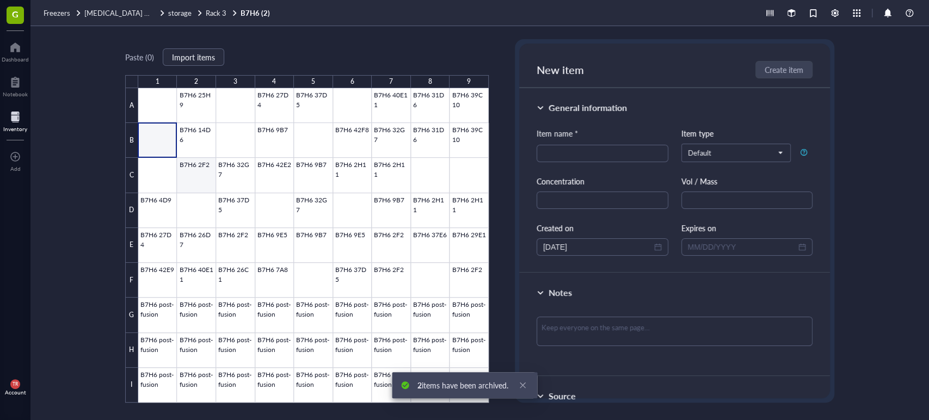
click at [199, 174] on div at bounding box center [313, 245] width 350 height 314
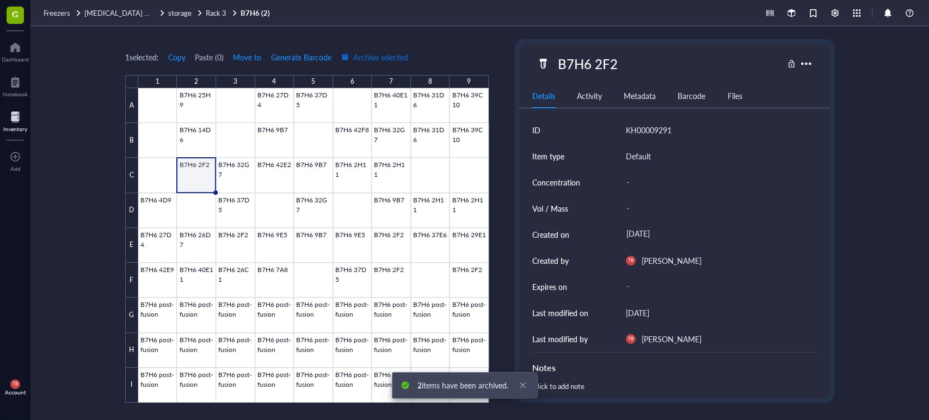
click at [394, 57] on span "Archive selected" at bounding box center [374, 57] width 67 height 9
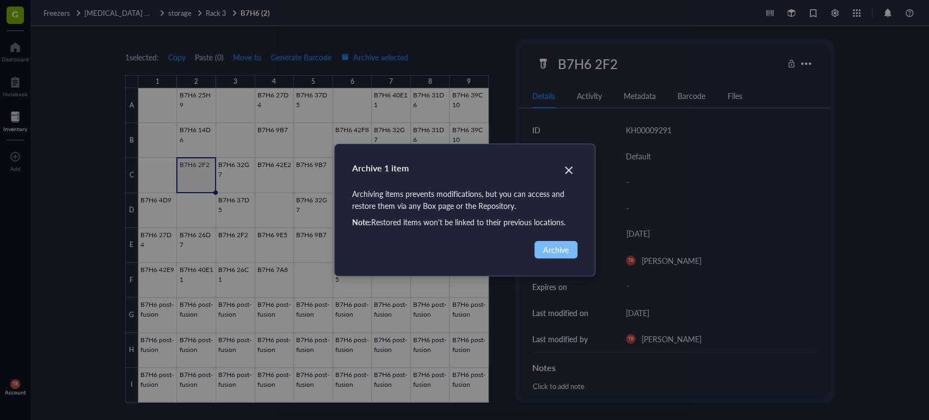
click at [568, 243] on button "Archive" at bounding box center [555, 249] width 43 height 17
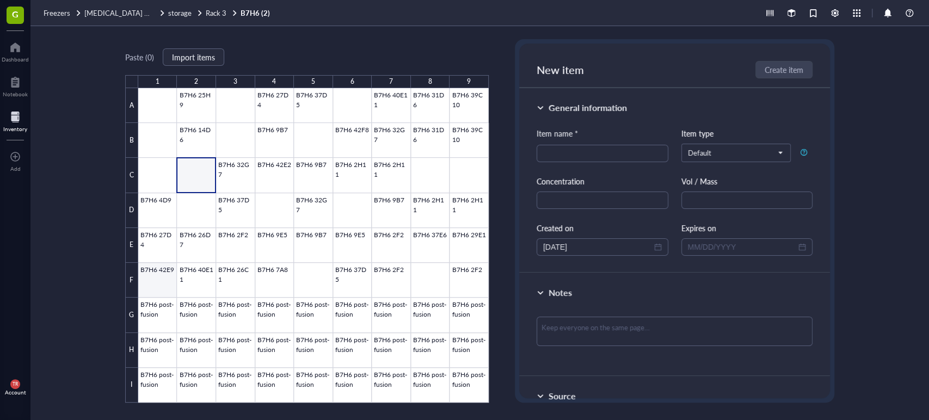
click at [166, 281] on div at bounding box center [313, 245] width 350 height 314
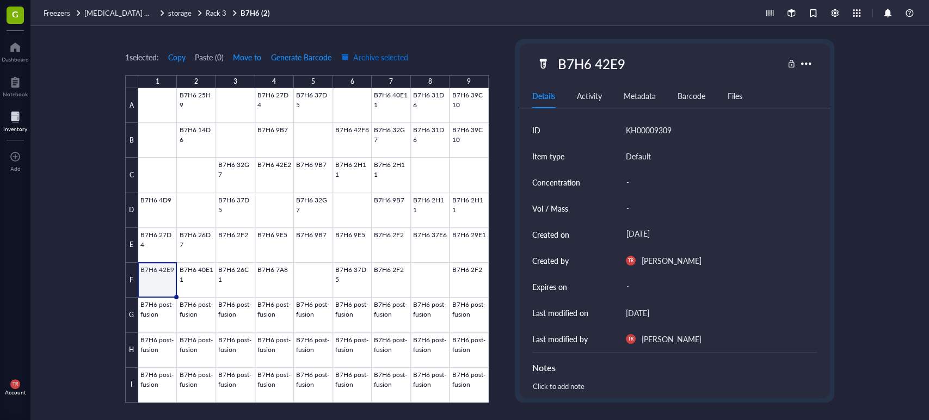
click at [387, 59] on span "Archive selected" at bounding box center [374, 57] width 67 height 9
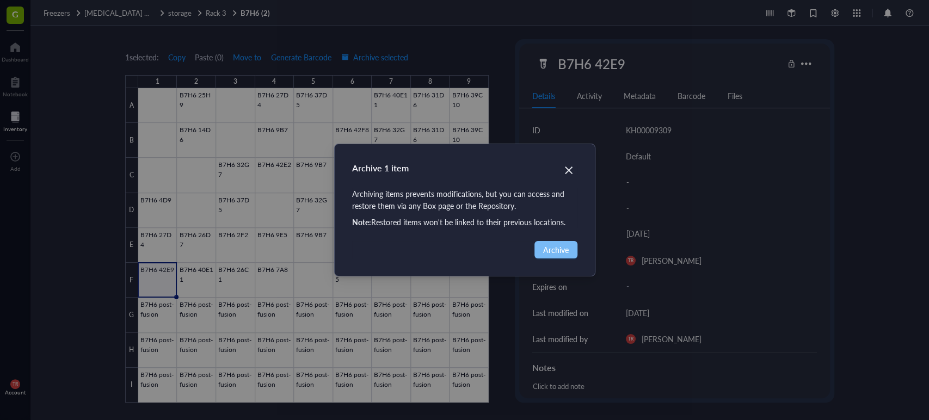
click at [546, 249] on span "Archive" at bounding box center [556, 250] width 26 height 12
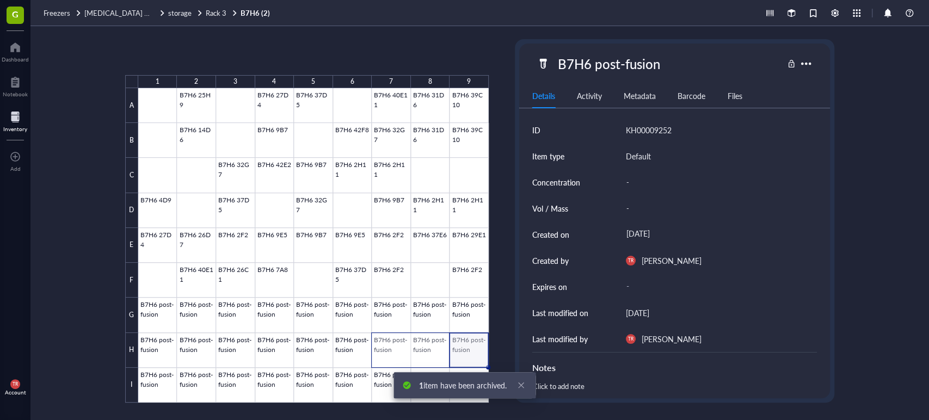
drag, startPoint x: 460, startPoint y: 348, endPoint x: 389, endPoint y: 348, distance: 71.3
click at [389, 348] on div at bounding box center [313, 245] width 350 height 314
click at [367, 42] on div "3 selected: Copy Paste ( 0 ) Move to Generate Barcode Archive selected 1 2 3 4 …" at bounding box center [306, 220] width 363 height 363
click at [371, 54] on span "Archive selected" at bounding box center [374, 57] width 67 height 9
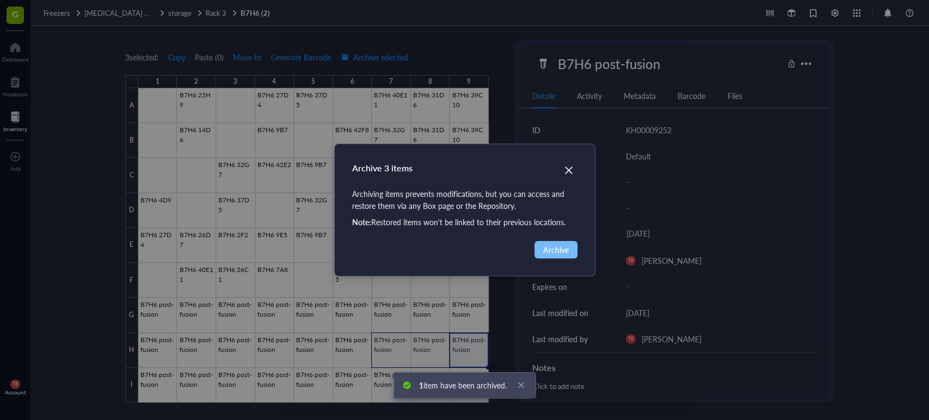
click at [557, 248] on span "Archive" at bounding box center [556, 250] width 26 height 12
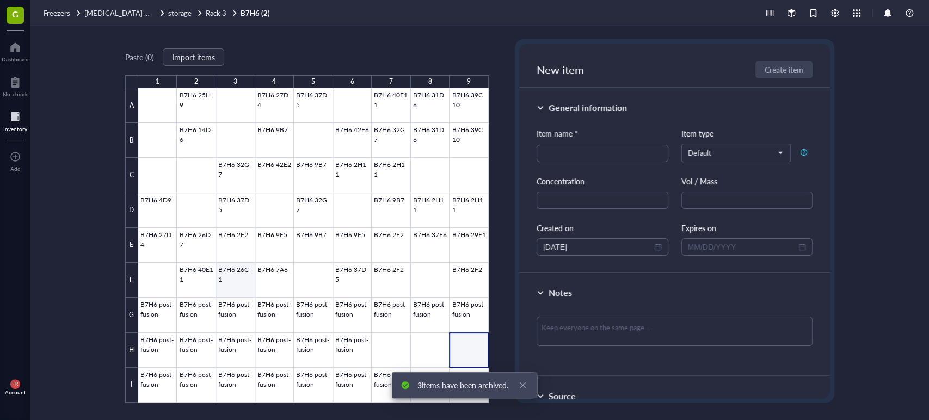
click at [238, 277] on div at bounding box center [313, 245] width 350 height 314
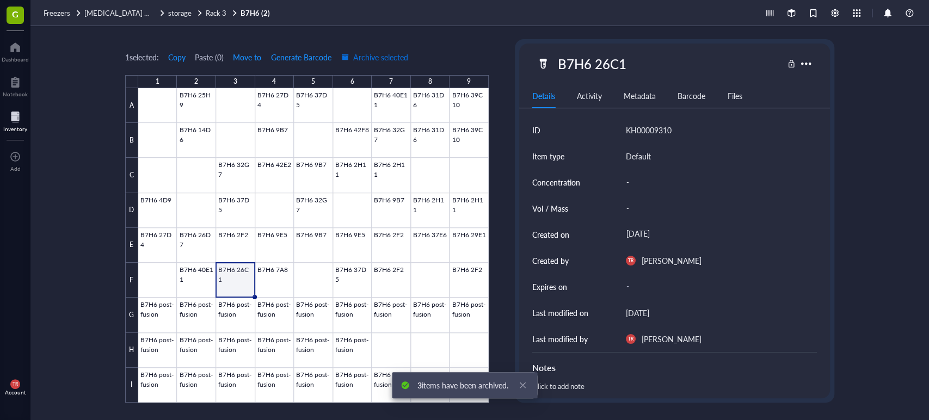
click at [376, 56] on span "Archive selected" at bounding box center [374, 57] width 67 height 9
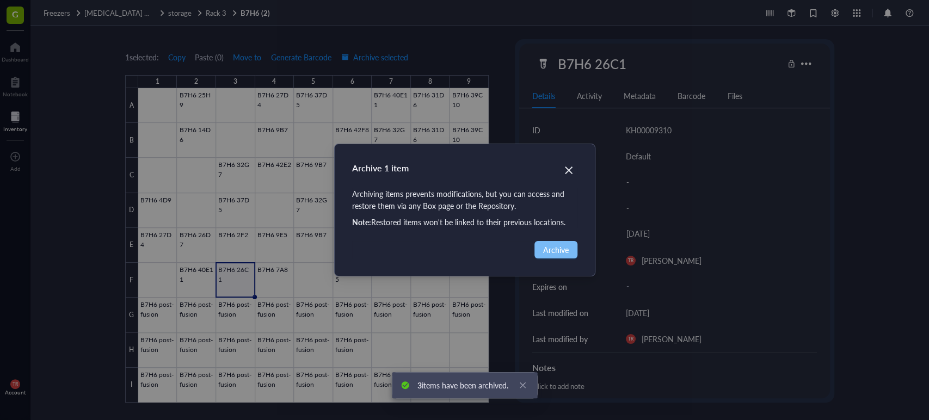
click at [557, 249] on span "Archive" at bounding box center [556, 250] width 26 height 12
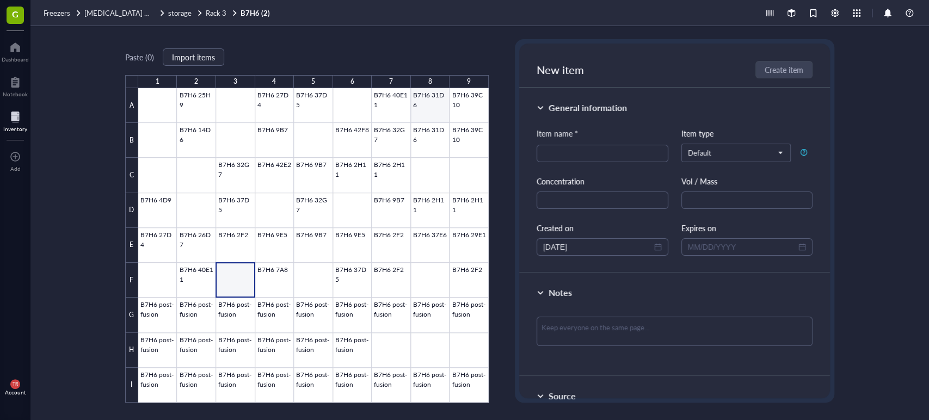
click at [434, 109] on div at bounding box center [313, 245] width 350 height 314
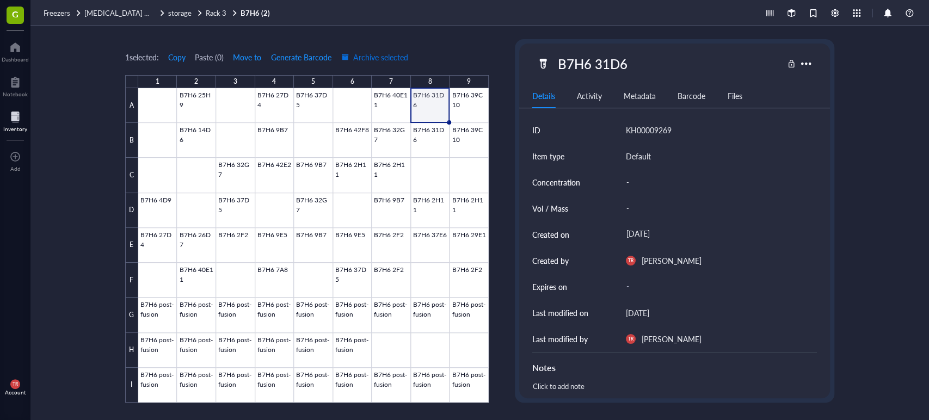
click at [395, 51] on button "Archive selected" at bounding box center [375, 56] width 68 height 17
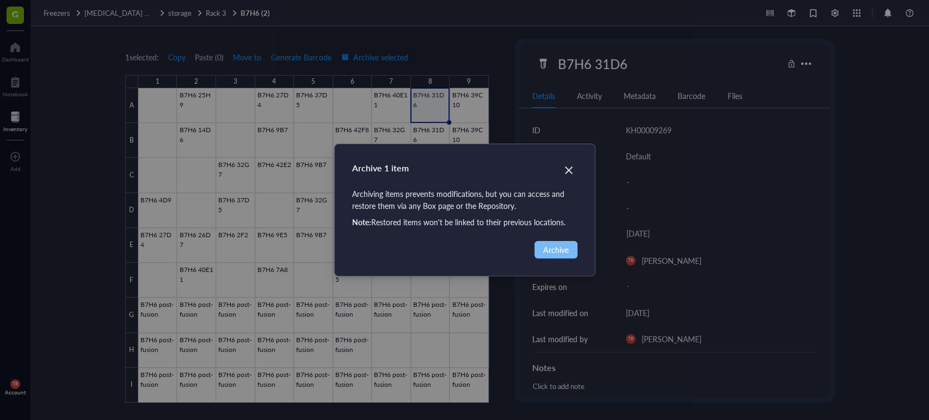
click at [570, 245] on button "Archive" at bounding box center [555, 249] width 43 height 17
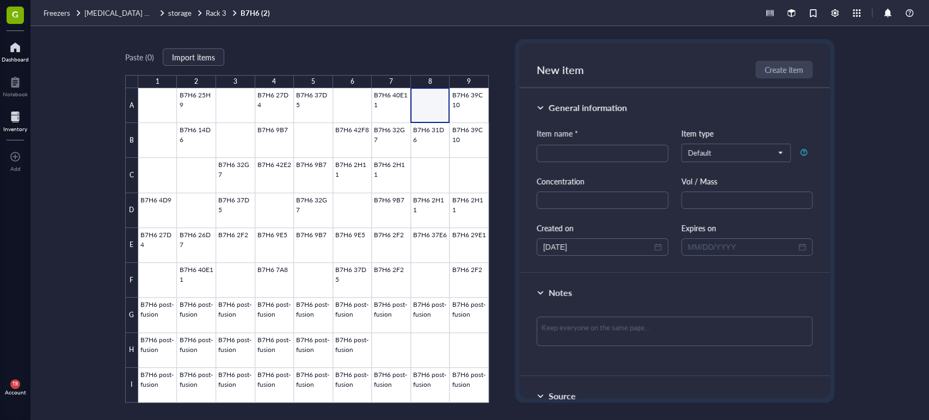
click at [20, 48] on div at bounding box center [15, 47] width 27 height 17
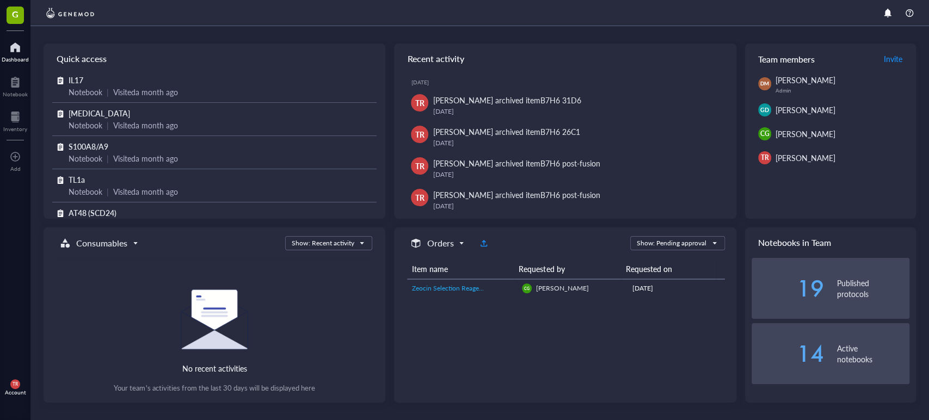
click at [26, 48] on div at bounding box center [15, 47] width 27 height 17
click at [17, 50] on div at bounding box center [15, 47] width 27 height 17
click at [12, 122] on div at bounding box center [15, 116] width 24 height 17
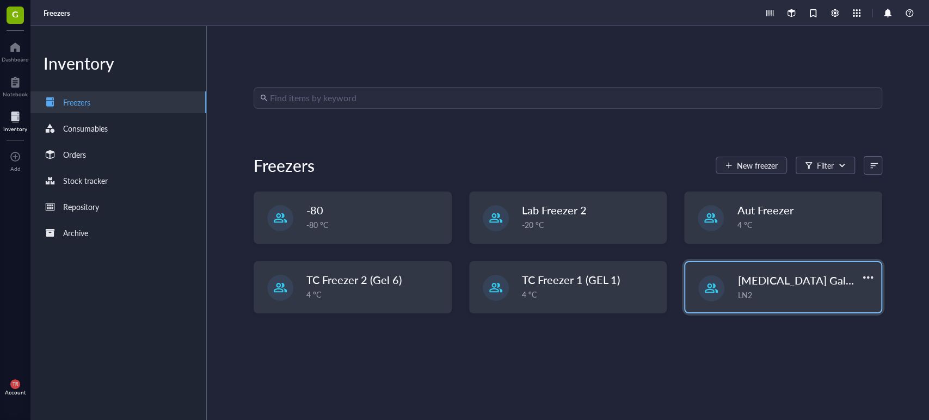
click at [699, 279] on div at bounding box center [711, 288] width 26 height 26
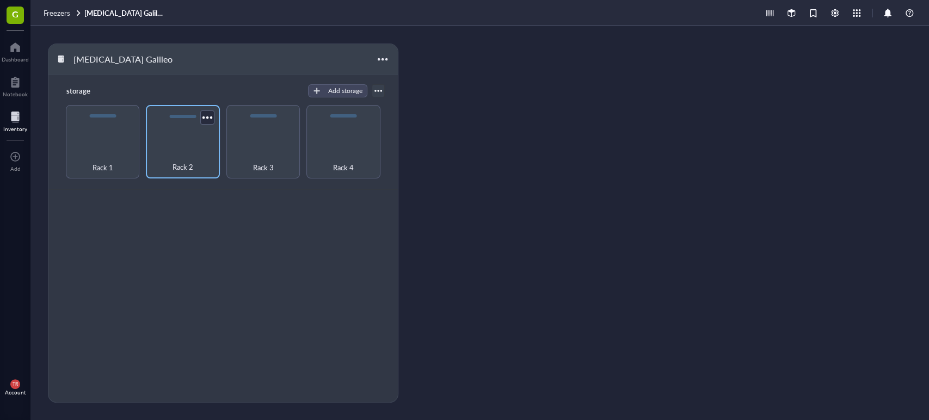
click at [173, 151] on div "Rack 2" at bounding box center [182, 161] width 63 height 24
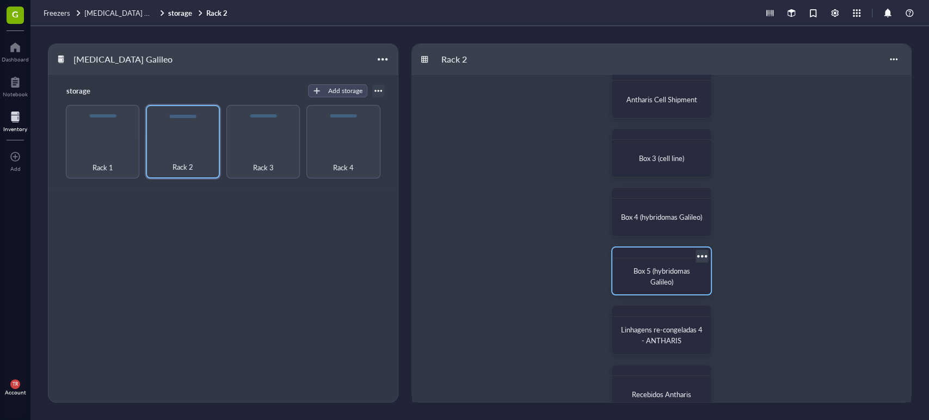
scroll to position [81, 0]
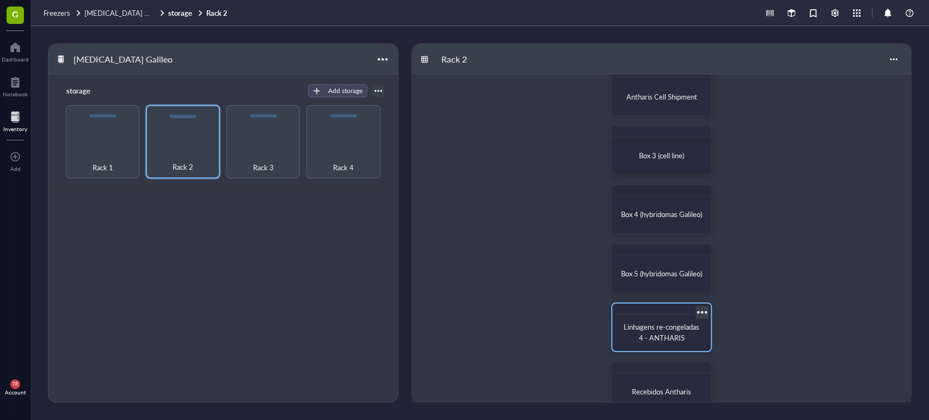
click at [653, 335] on span "Linhagens re-congeladas 4 - ANTHARIS" at bounding box center [661, 332] width 77 height 21
